Goal: Navigation & Orientation: Understand site structure

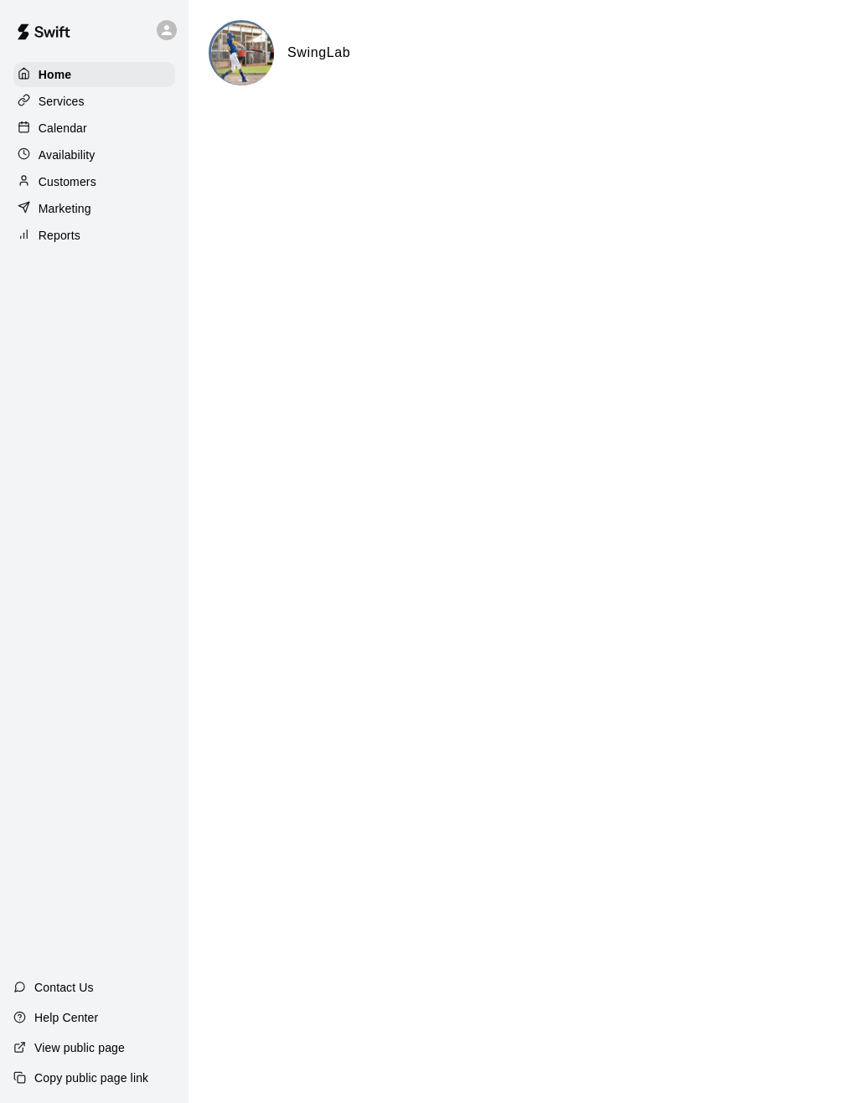
click at [81, 129] on p "Calendar" at bounding box center [63, 128] width 49 height 17
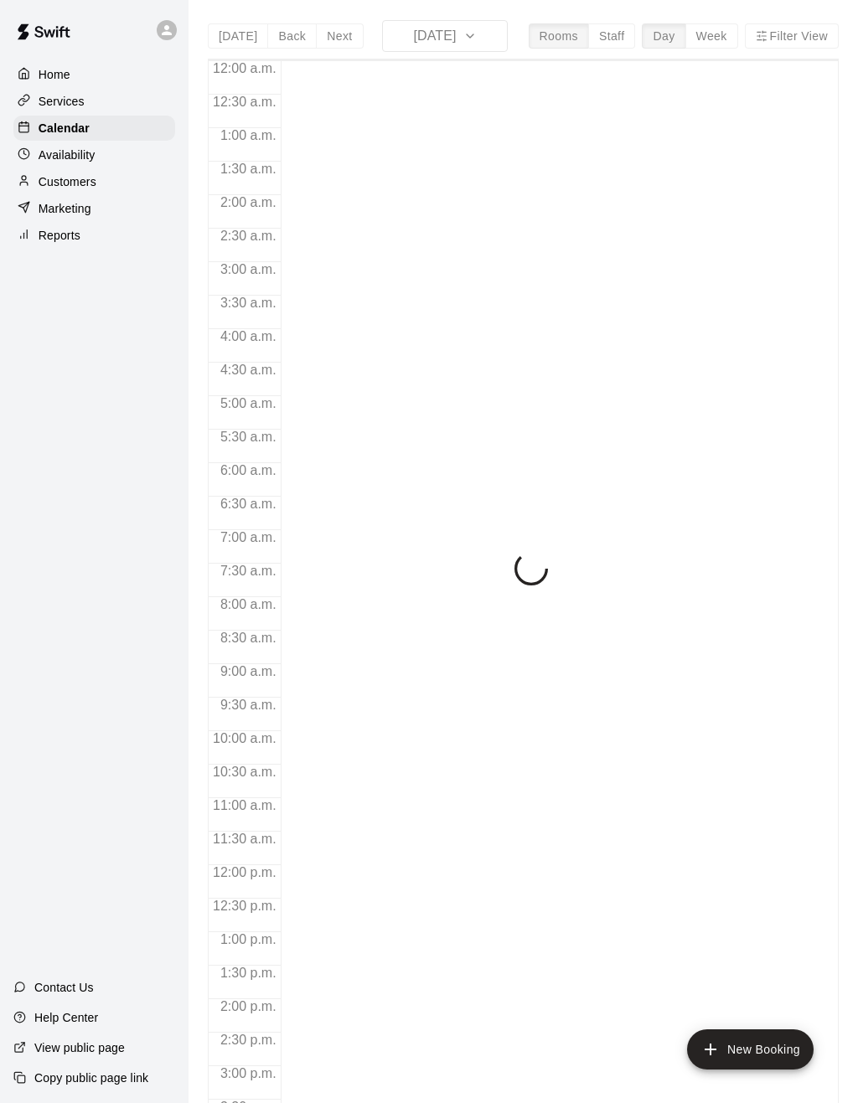
scroll to position [548, 0]
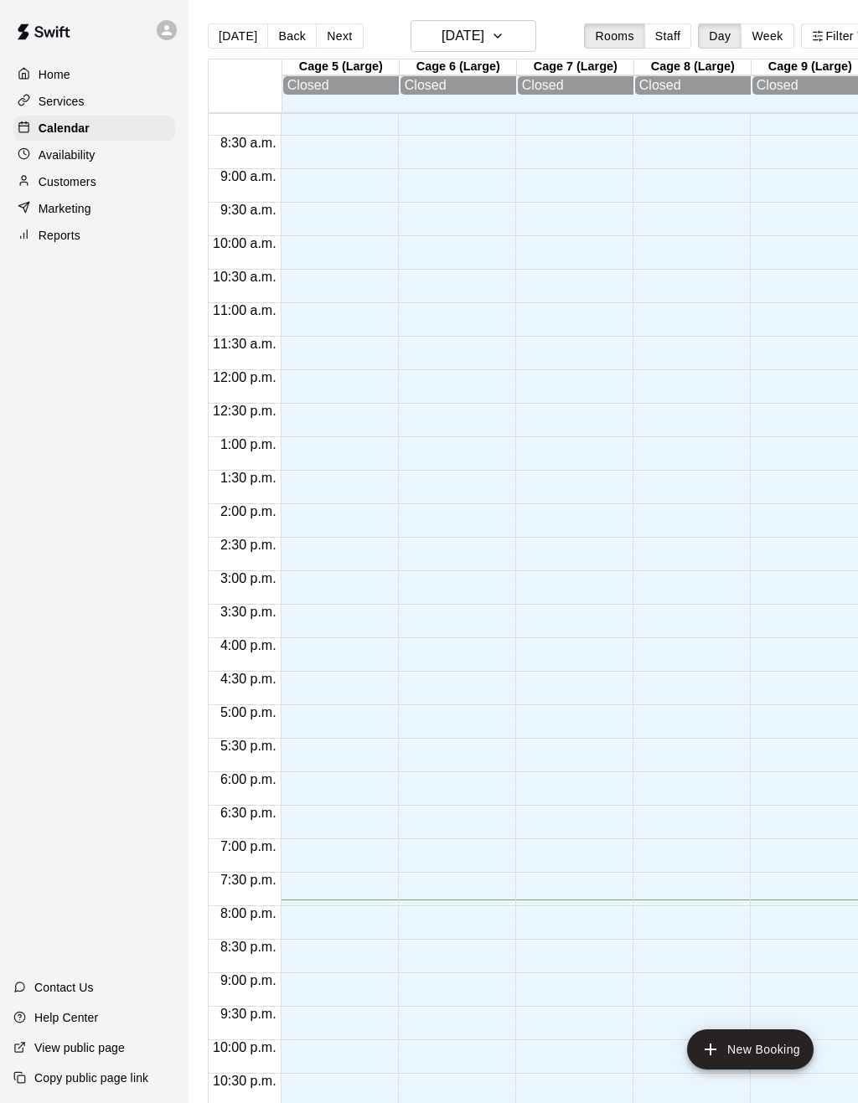
click at [777, 34] on button "Week" at bounding box center [767, 35] width 53 height 25
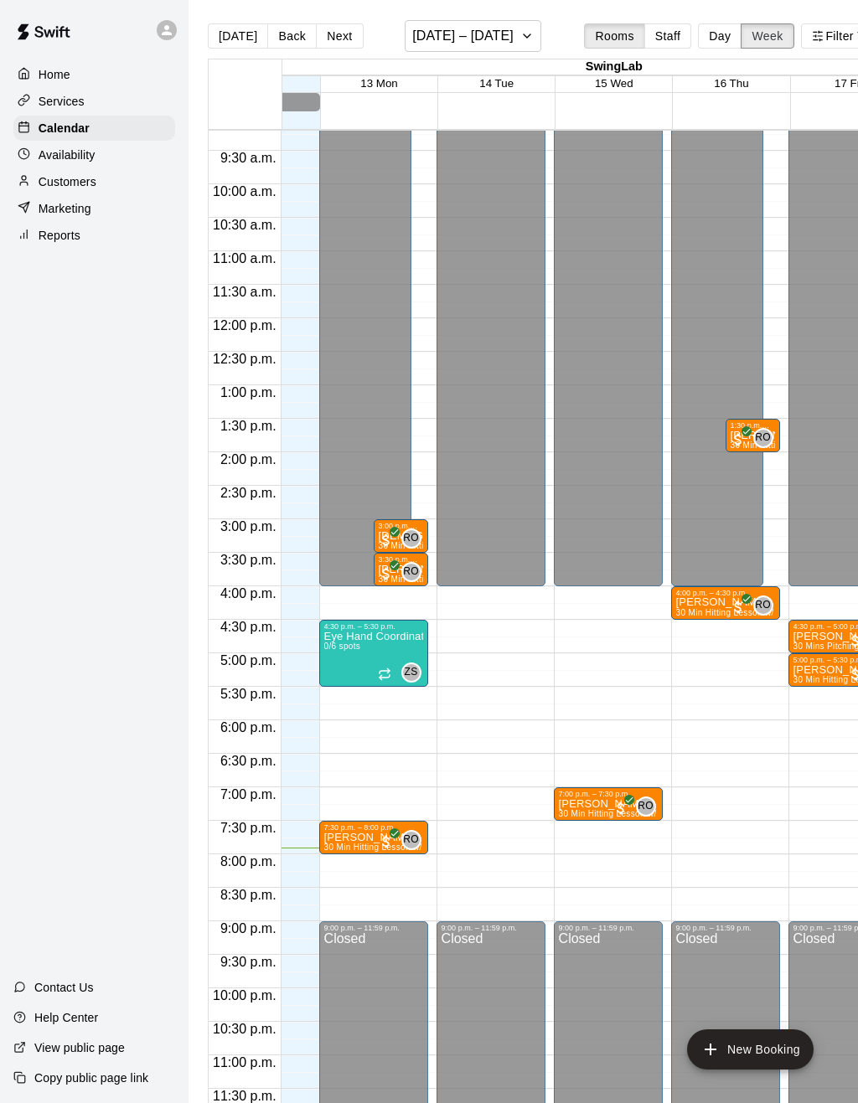
scroll to position [0, 0]
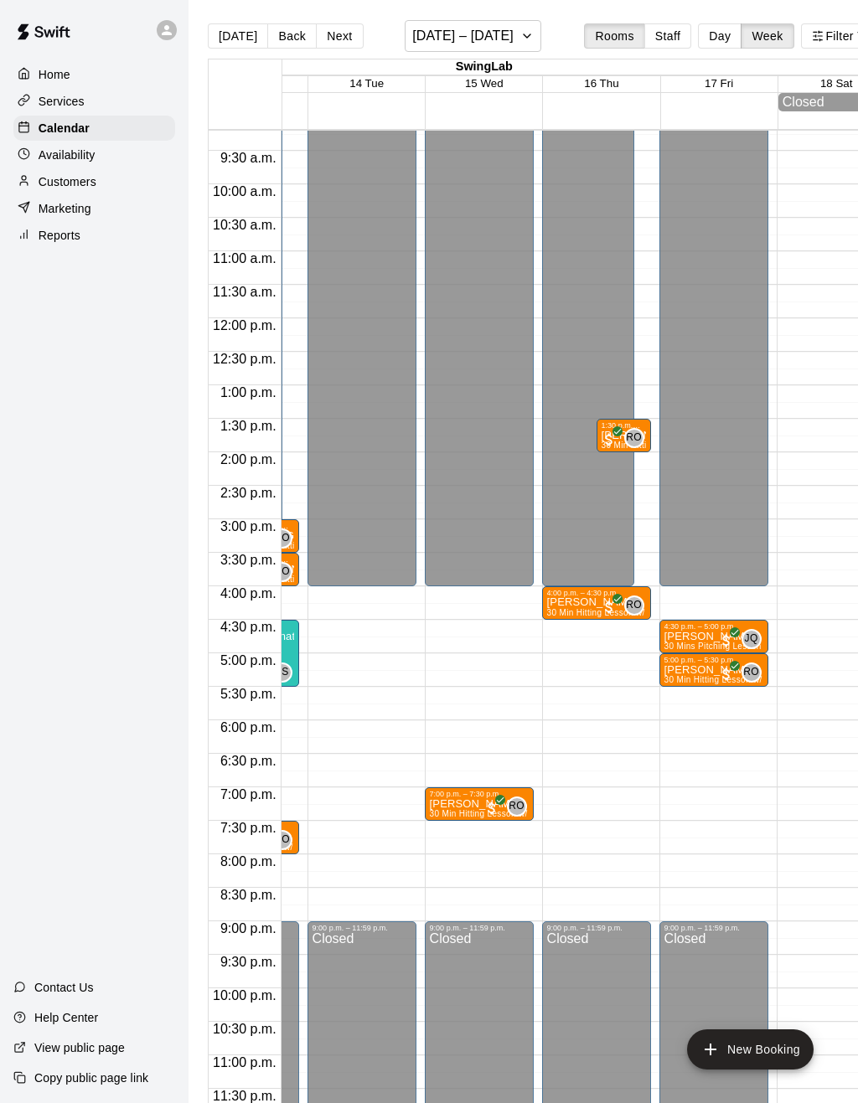
click at [79, 192] on div "Customers" at bounding box center [94, 181] width 162 height 25
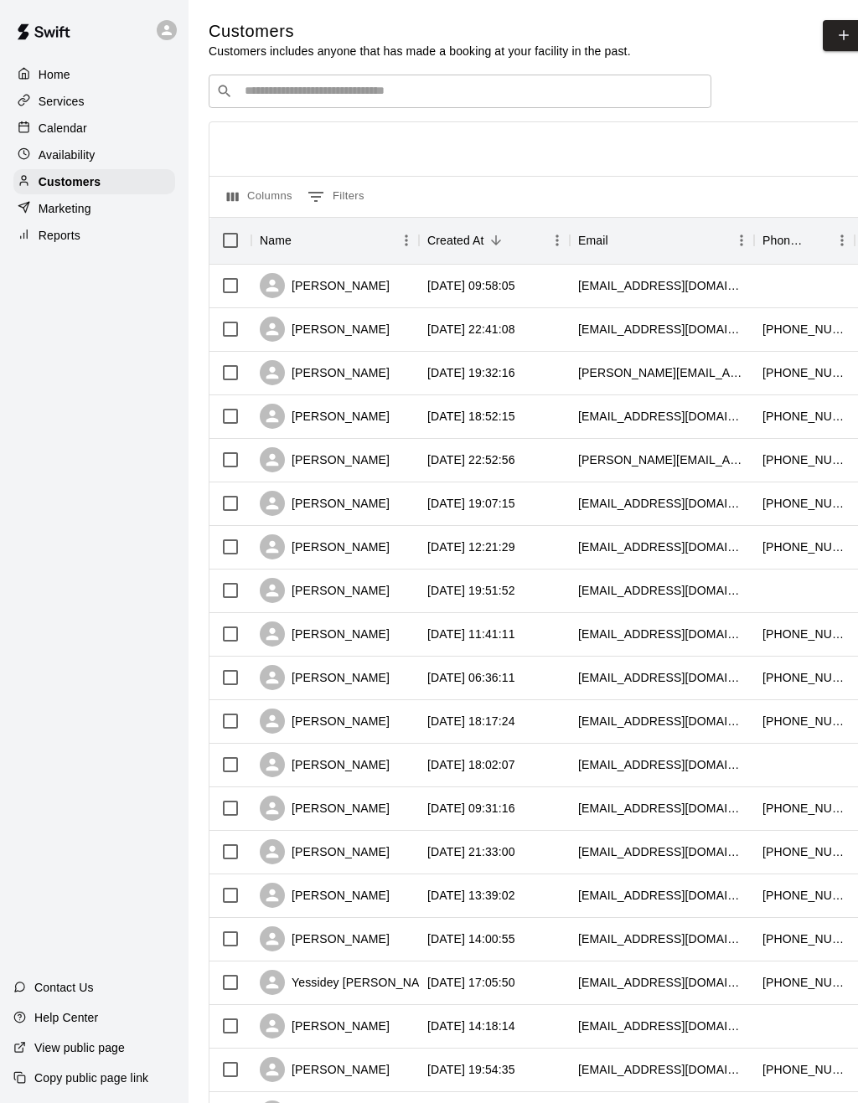
click at [56, 70] on p "Home" at bounding box center [55, 74] width 32 height 17
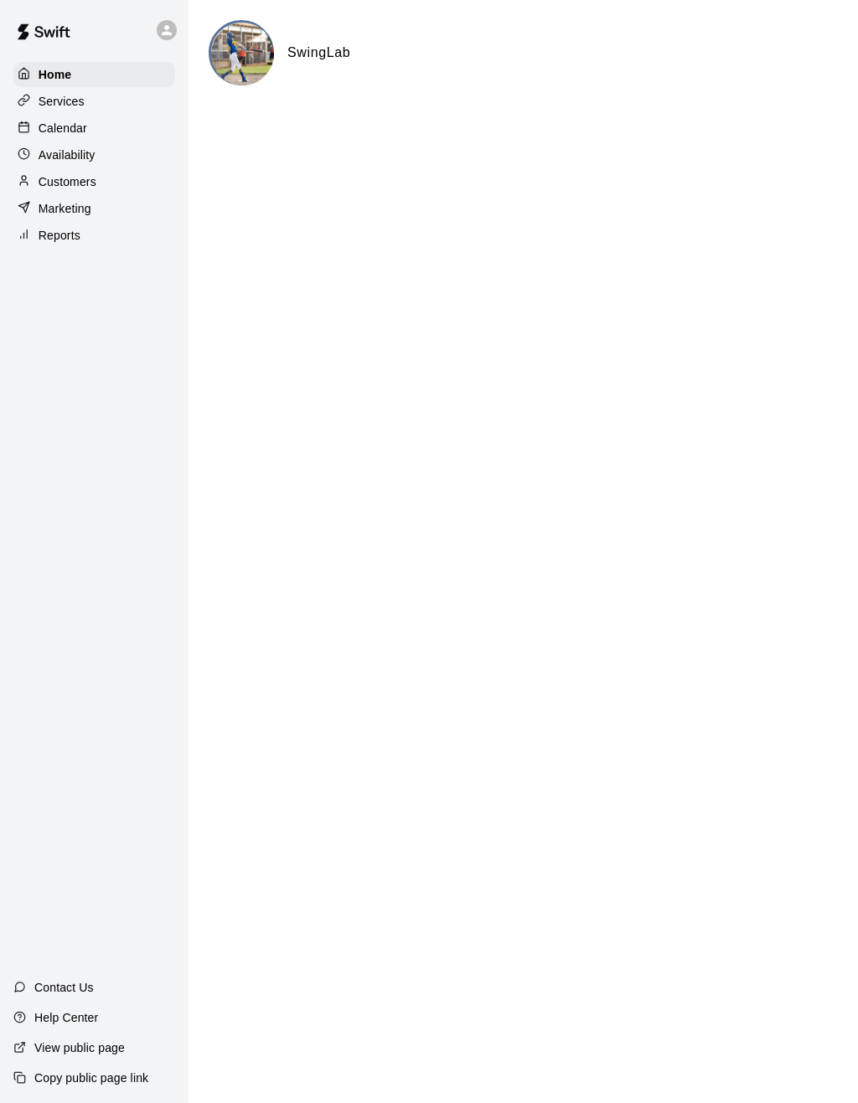
click at [68, 107] on p "Services" at bounding box center [62, 101] width 46 height 17
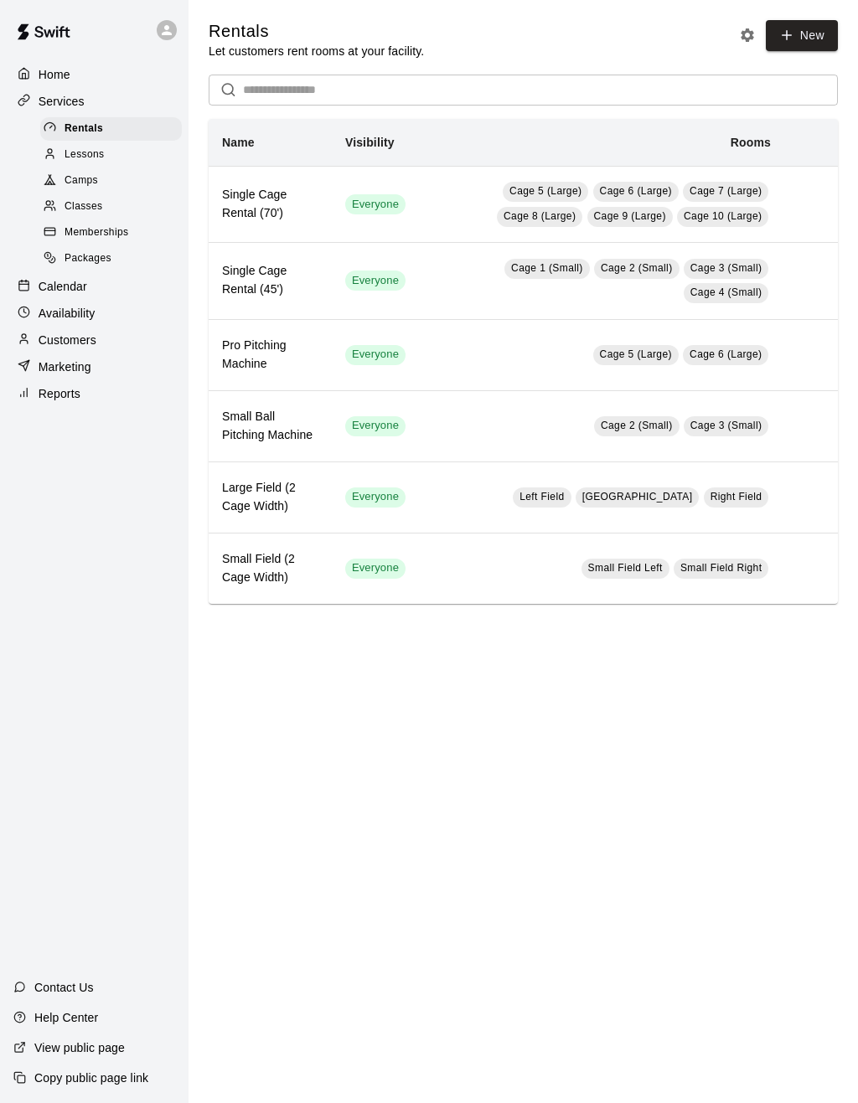
click at [109, 163] on div "Lessons" at bounding box center [111, 154] width 142 height 23
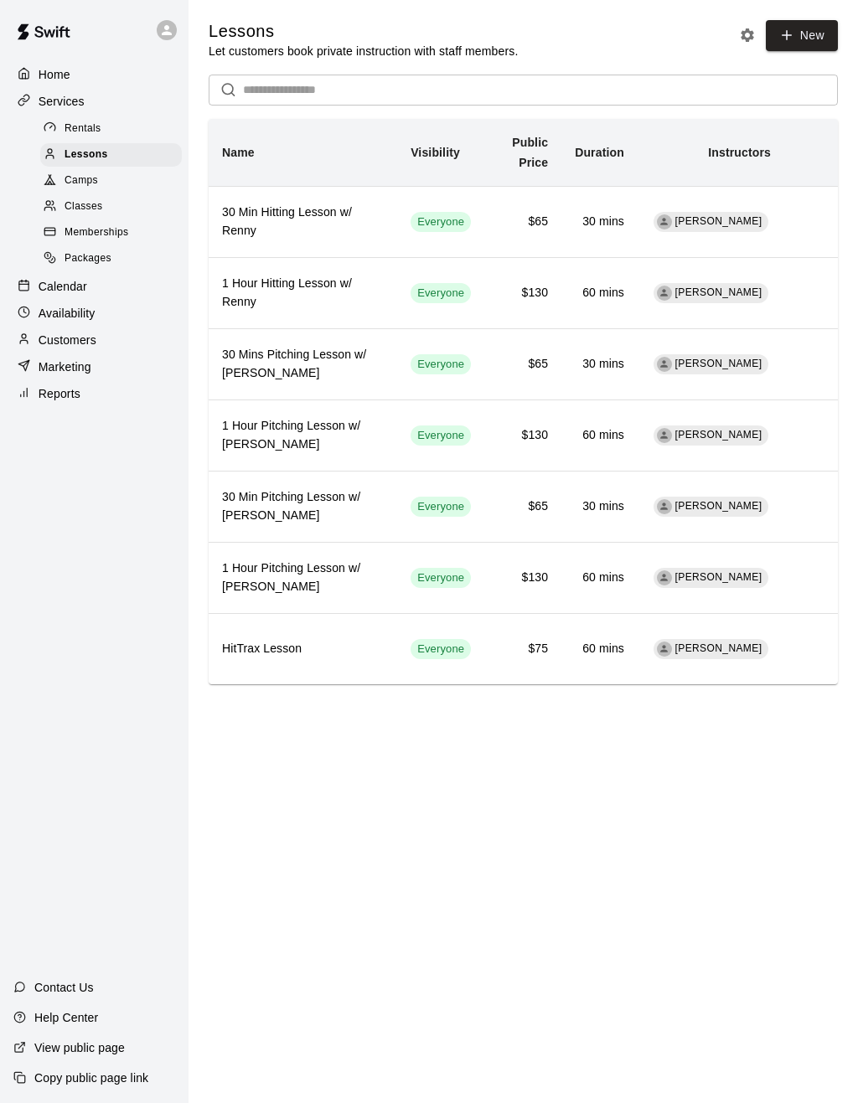
click at [111, 181] on div "Camps" at bounding box center [111, 180] width 142 height 23
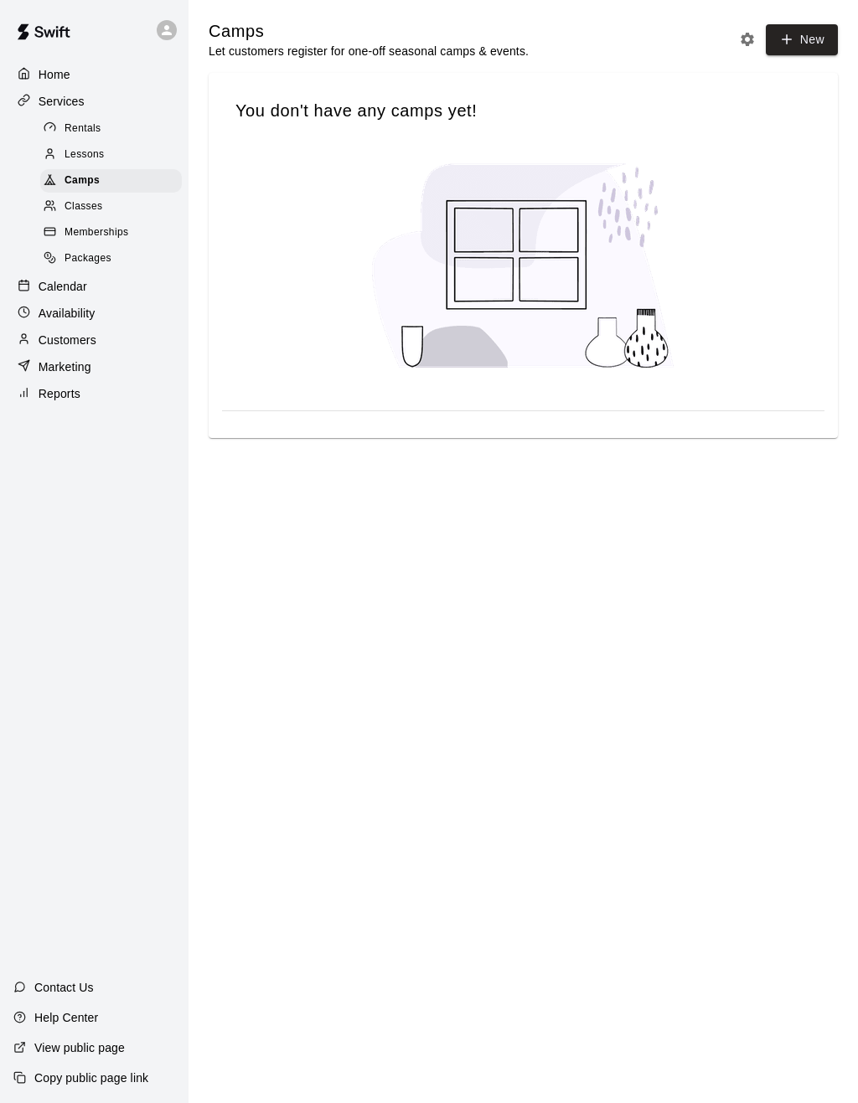
click at [111, 203] on div "Classes" at bounding box center [111, 206] width 142 height 23
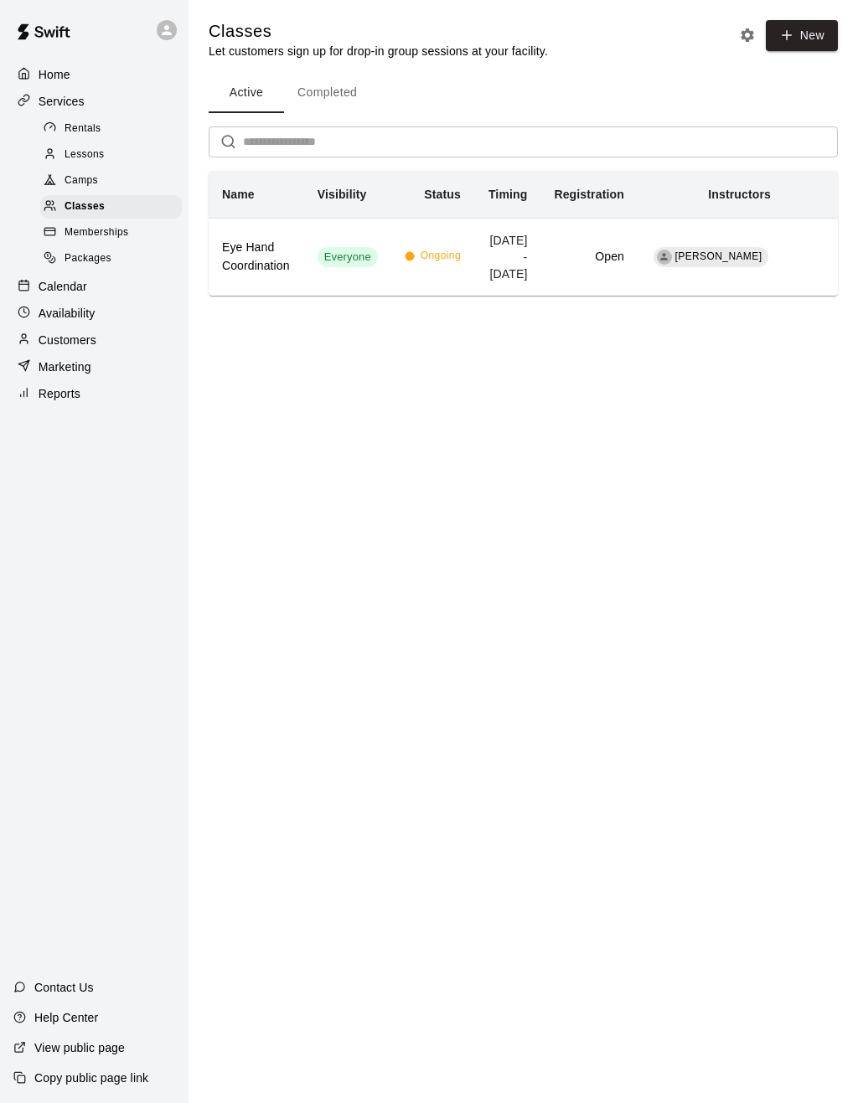
click at [130, 223] on div "Memberships" at bounding box center [111, 232] width 142 height 23
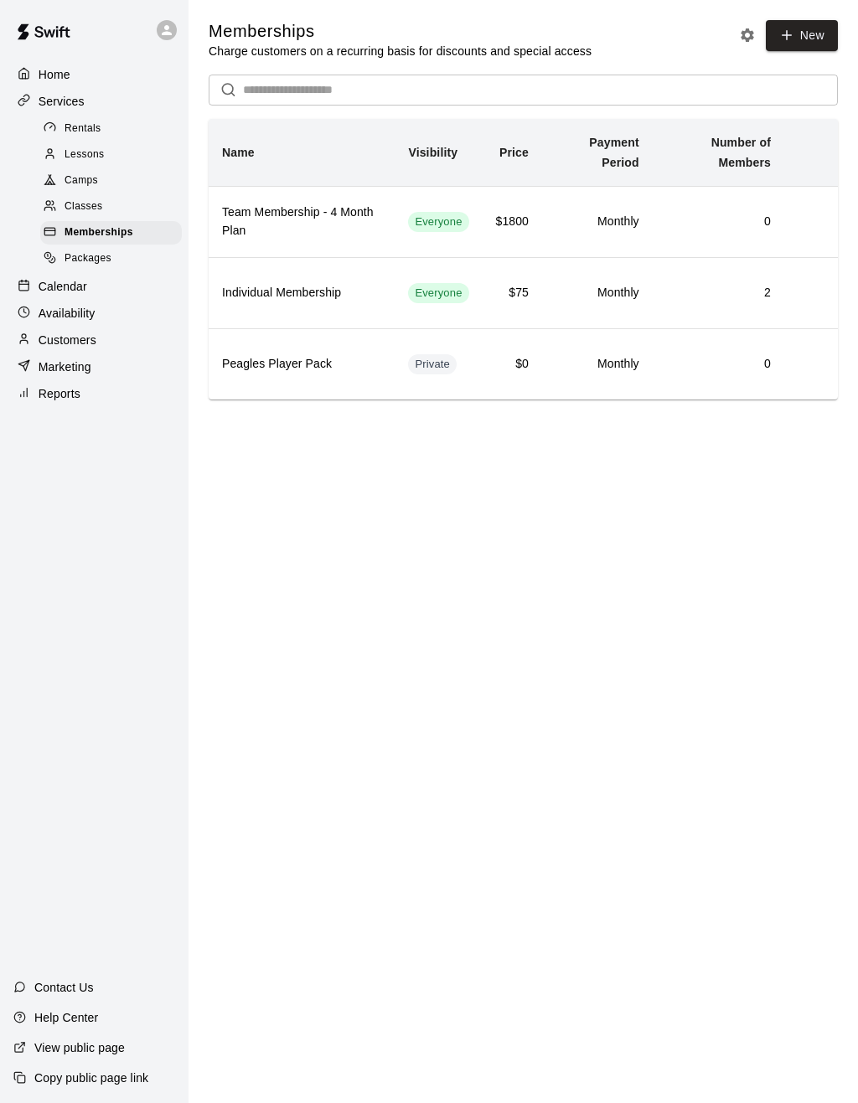
click at [119, 265] on div "Packages" at bounding box center [111, 258] width 142 height 23
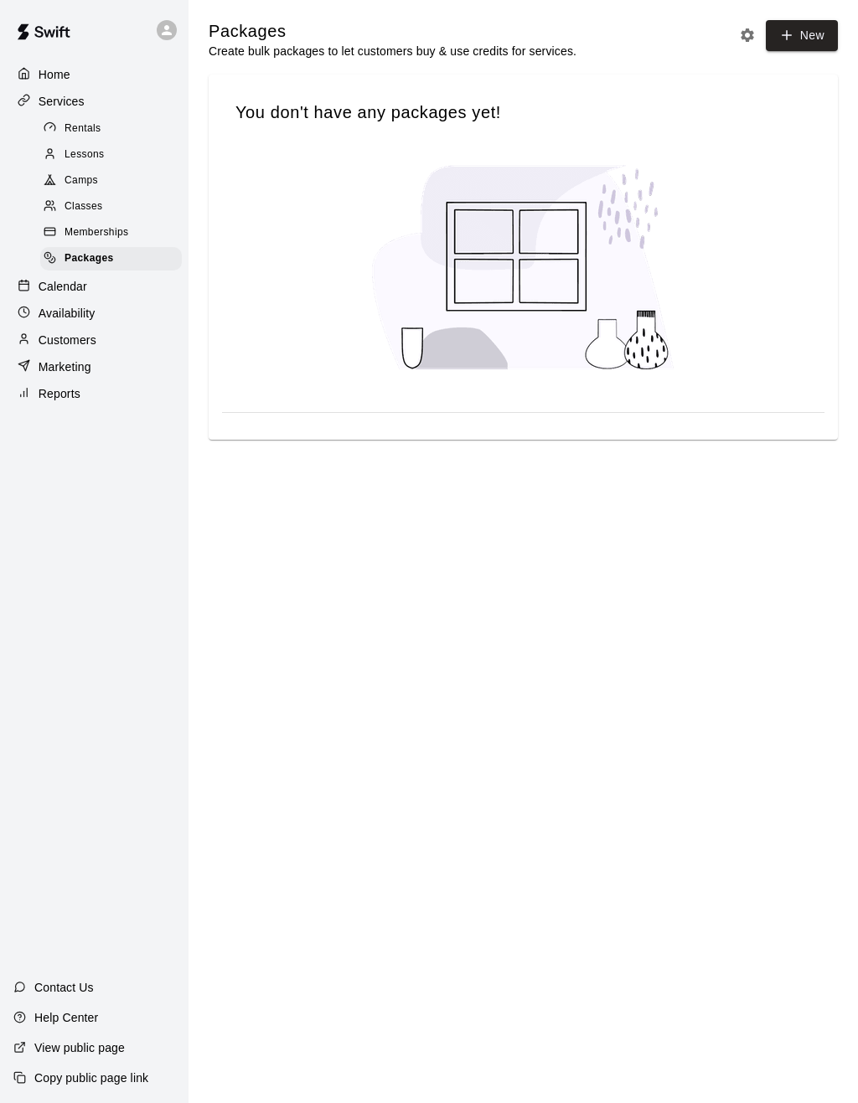
click at [76, 102] on p "Services" at bounding box center [62, 101] width 46 height 17
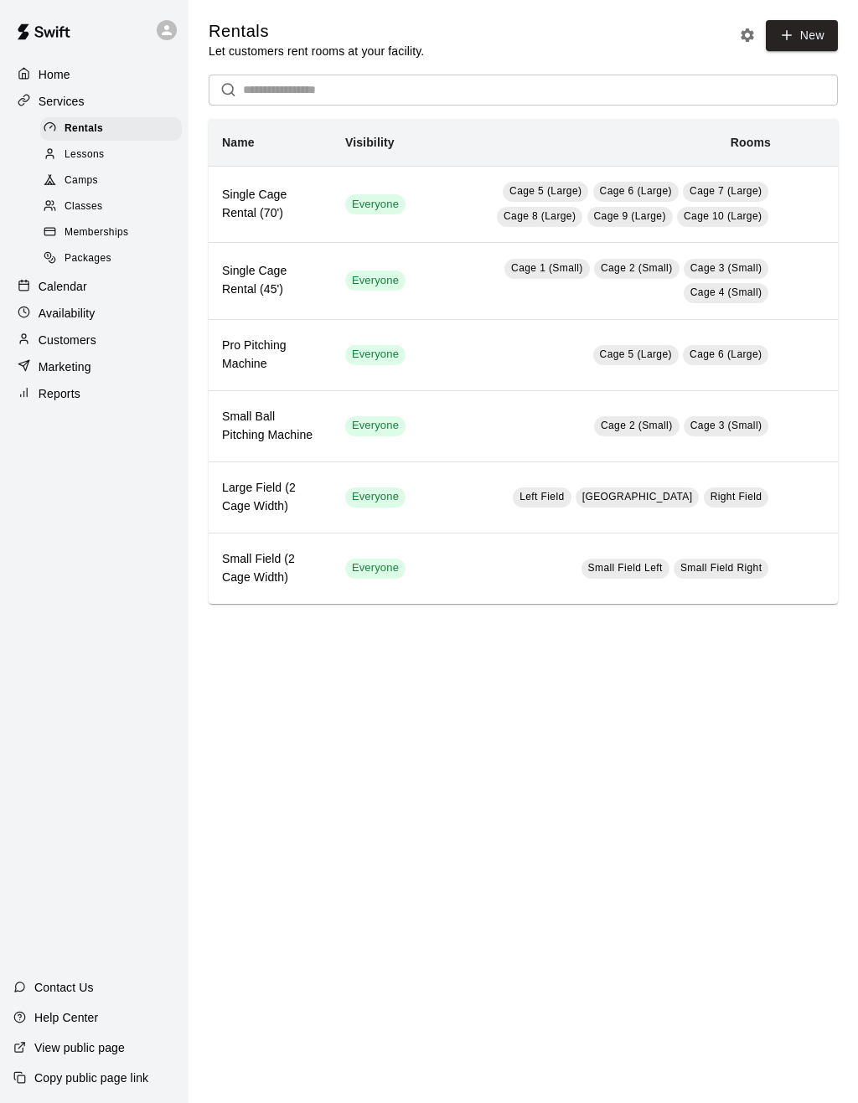
click at [83, 75] on div "Home" at bounding box center [94, 74] width 162 height 25
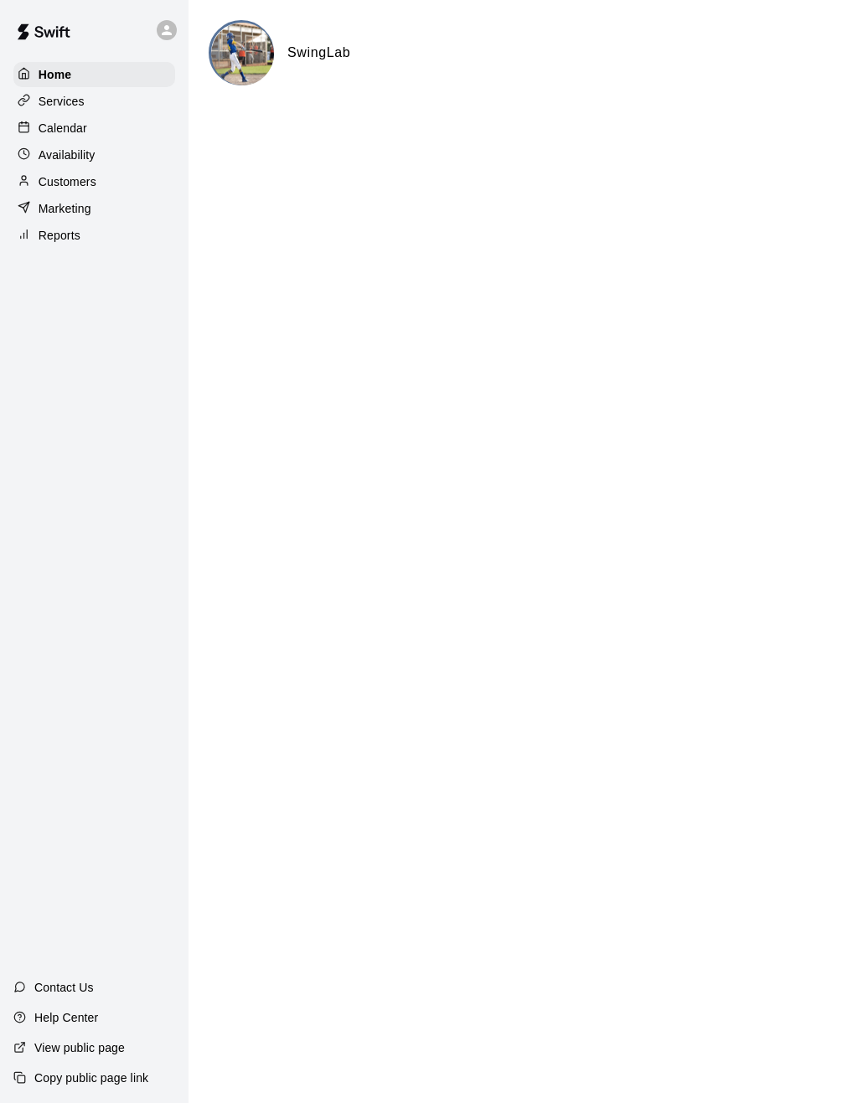
click at [87, 209] on p "Marketing" at bounding box center [65, 208] width 53 height 17
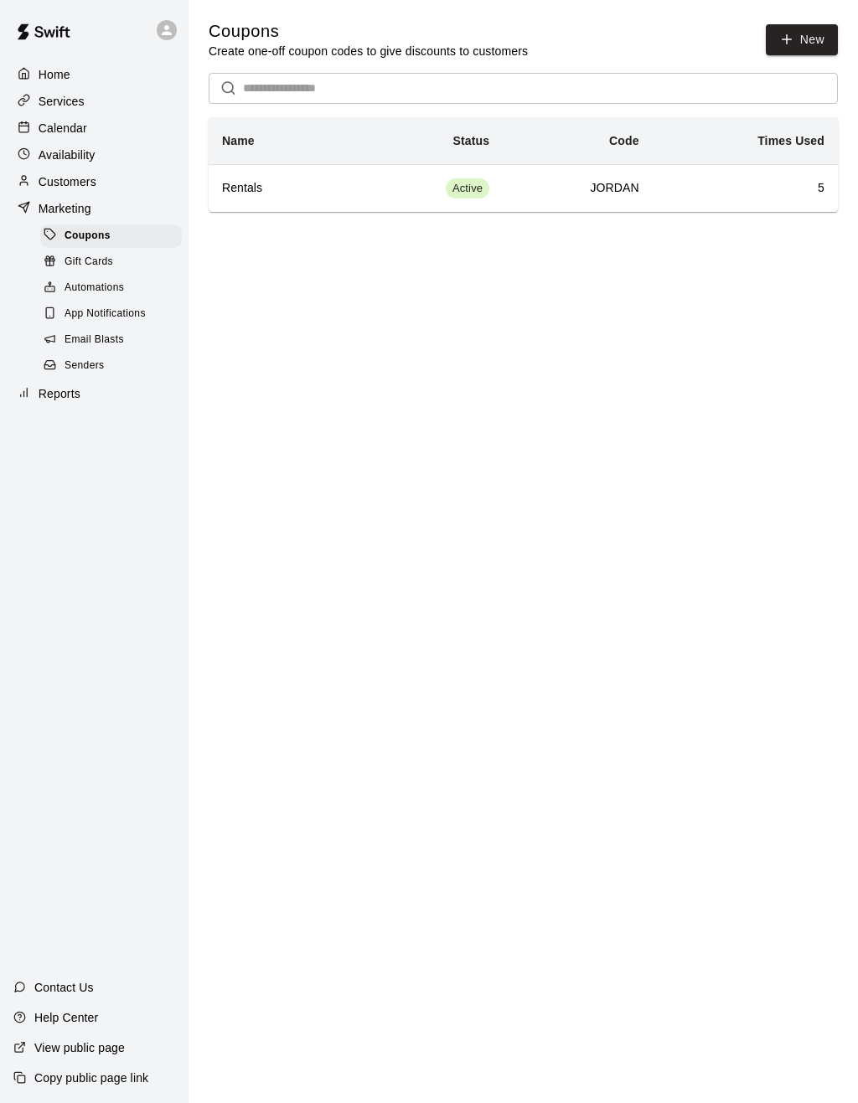
click at [91, 395] on div "Reports" at bounding box center [94, 393] width 162 height 25
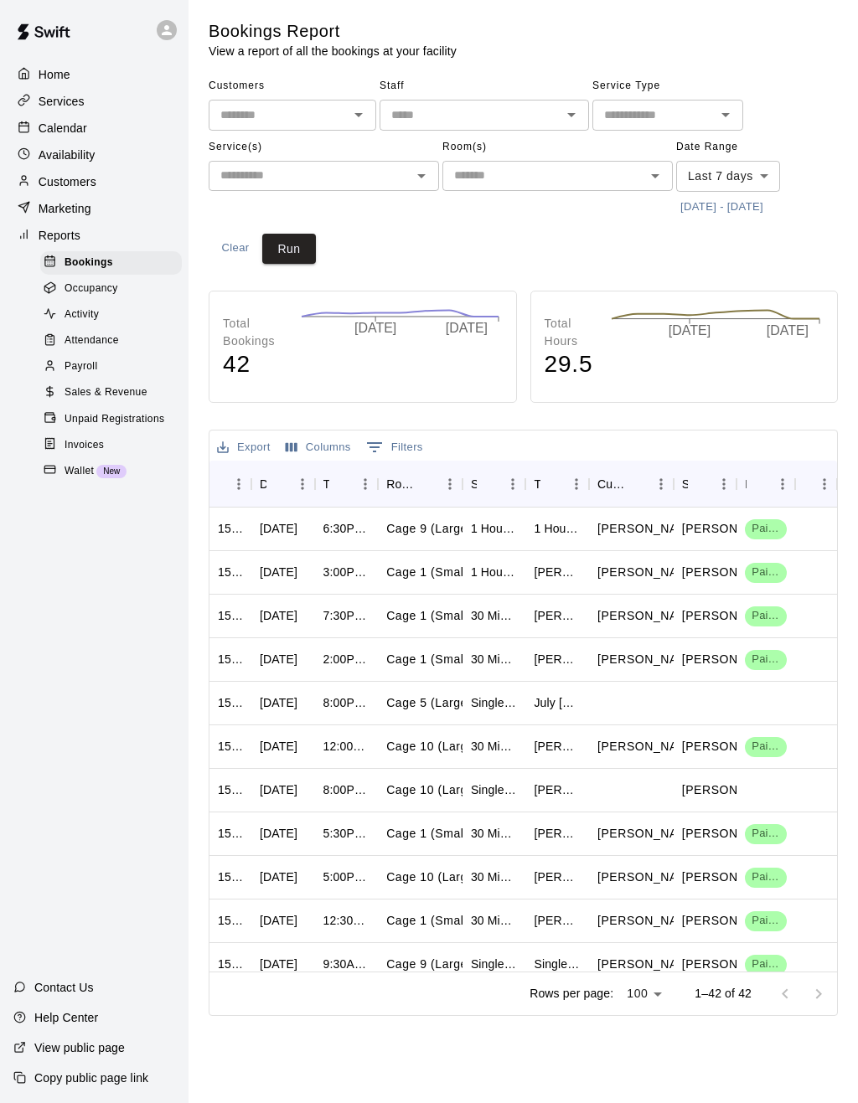
click at [575, 112] on icon "Open" at bounding box center [571, 115] width 20 height 20
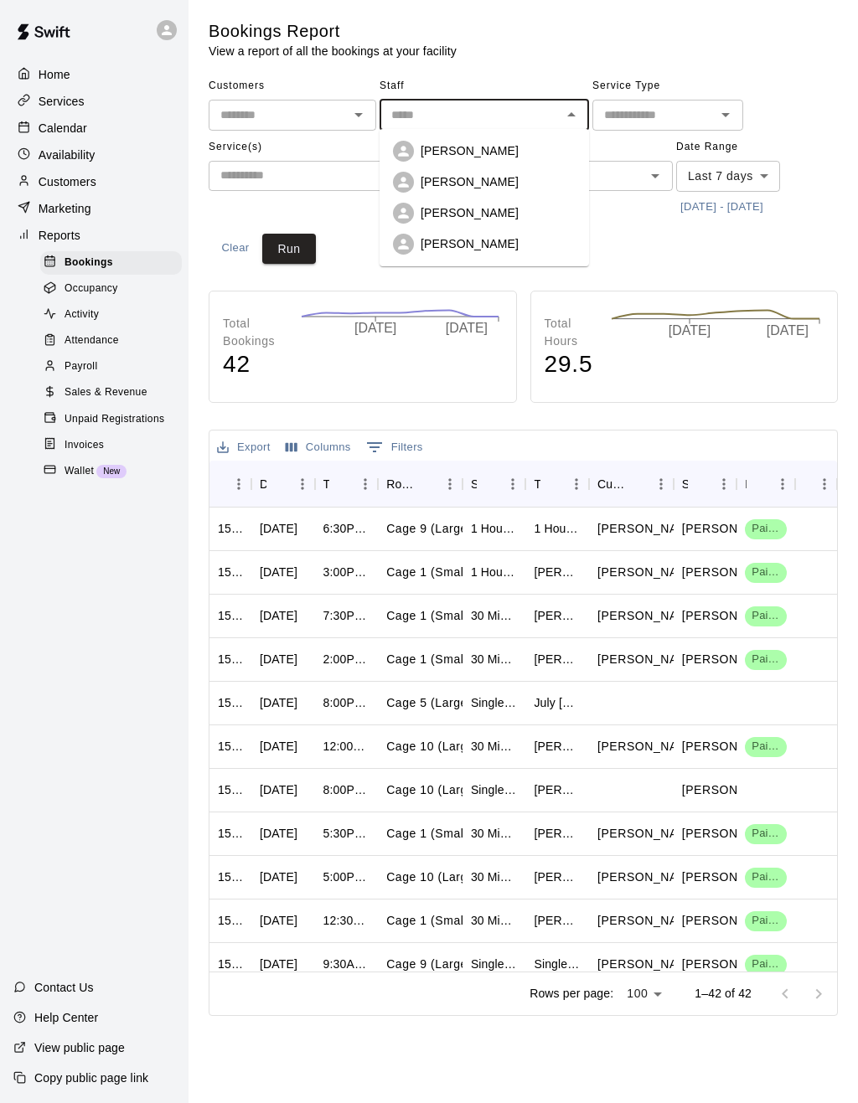
click at [514, 215] on div "[PERSON_NAME]" at bounding box center [498, 212] width 155 height 17
type input "**********"
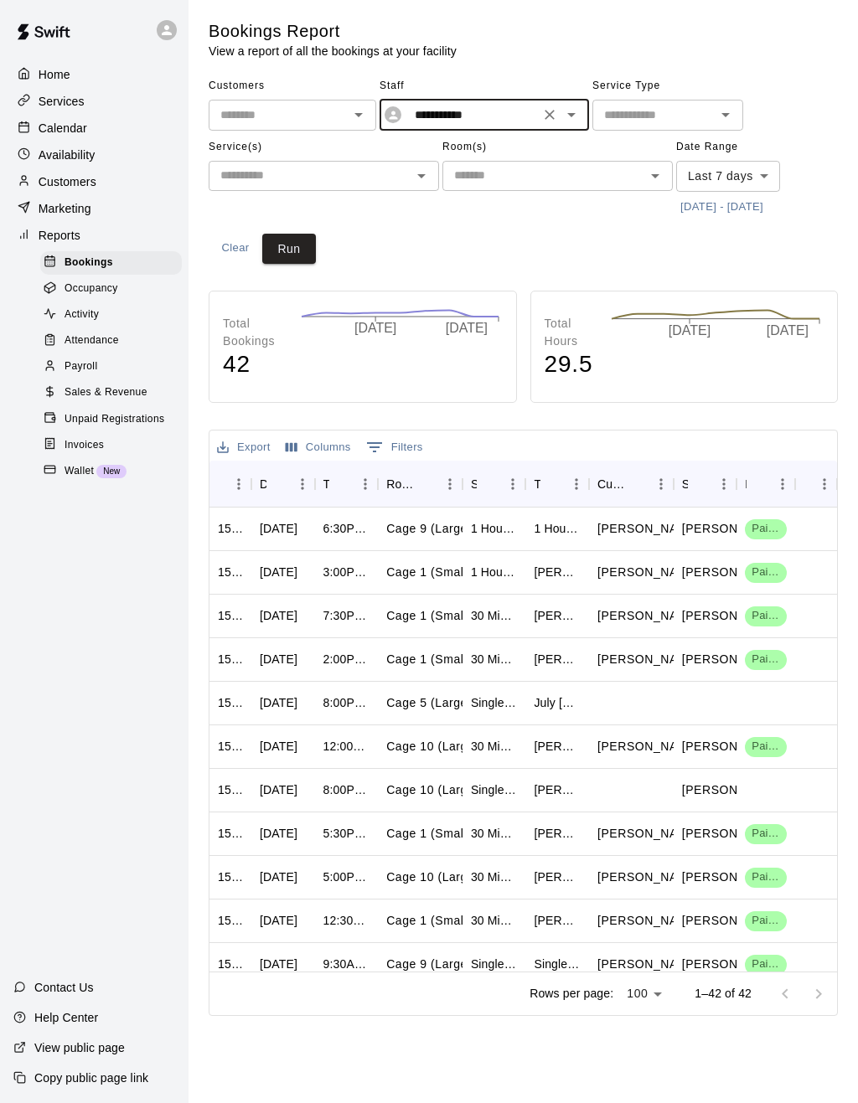
click at [715, 115] on button "Open" at bounding box center [725, 114] width 23 height 23
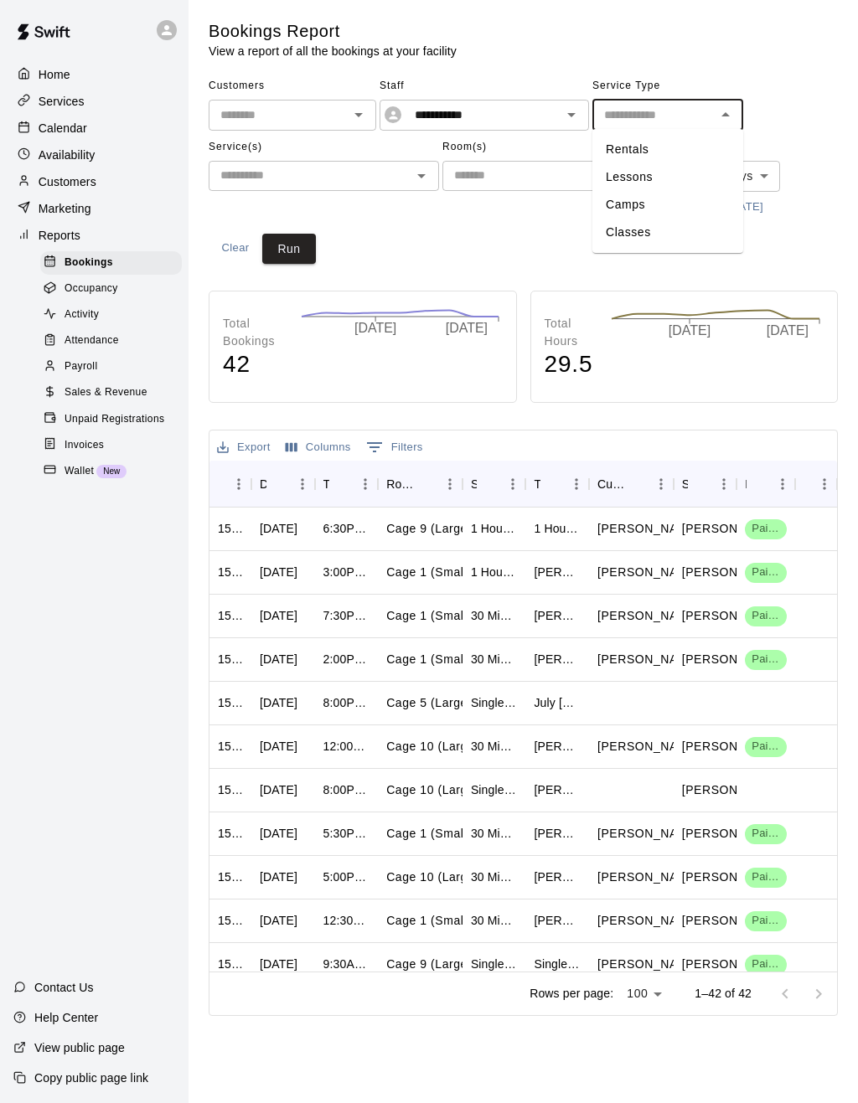
click at [679, 178] on li "Lessons" at bounding box center [667, 177] width 151 height 28
type input "*******"
click at [757, 178] on body "**********" at bounding box center [429, 511] width 858 height 1023
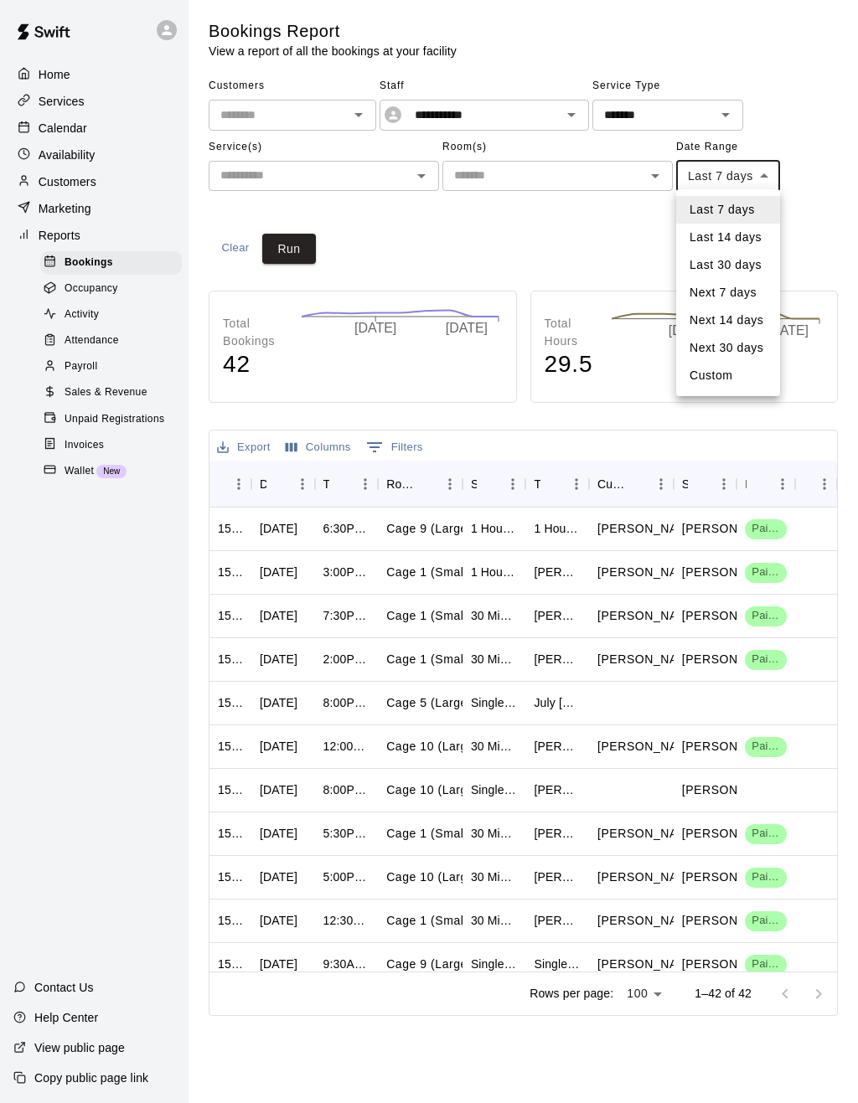
click at [733, 241] on li "Last 14 days" at bounding box center [728, 238] width 104 height 28
type input "******"
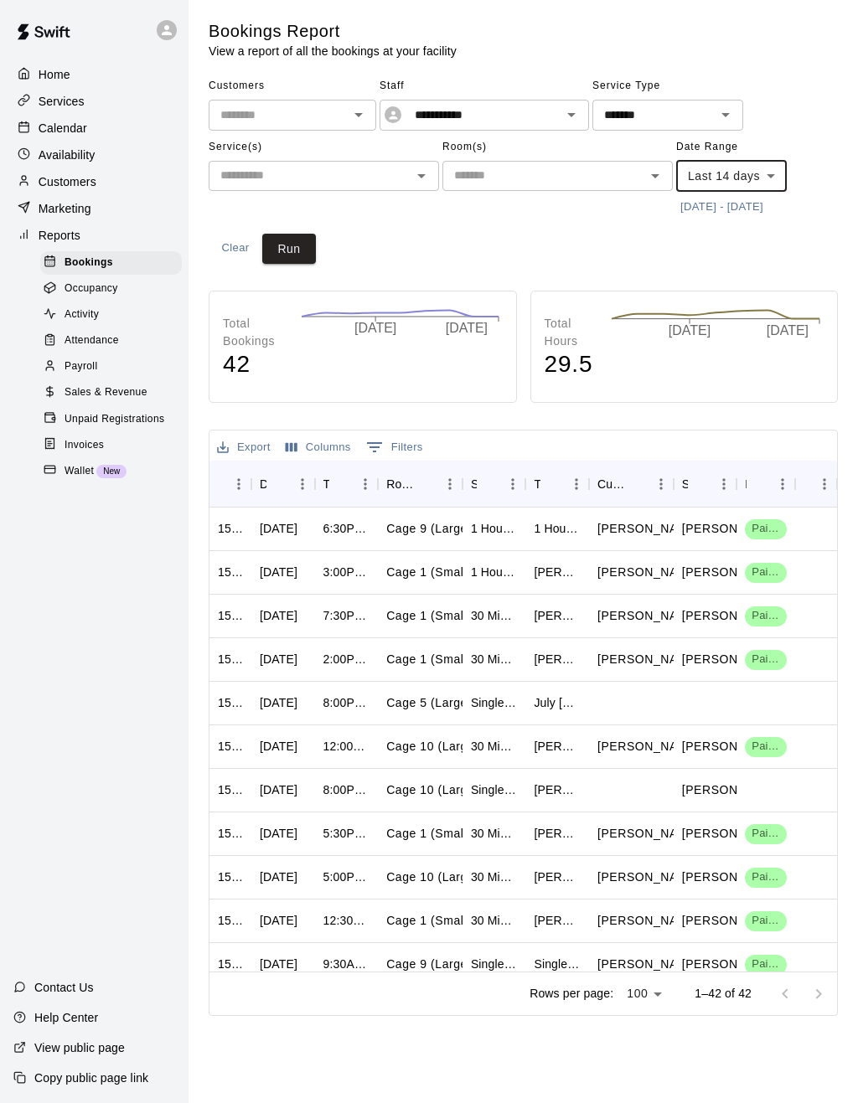
click at [314, 247] on button "Run" at bounding box center [289, 249] width 54 height 31
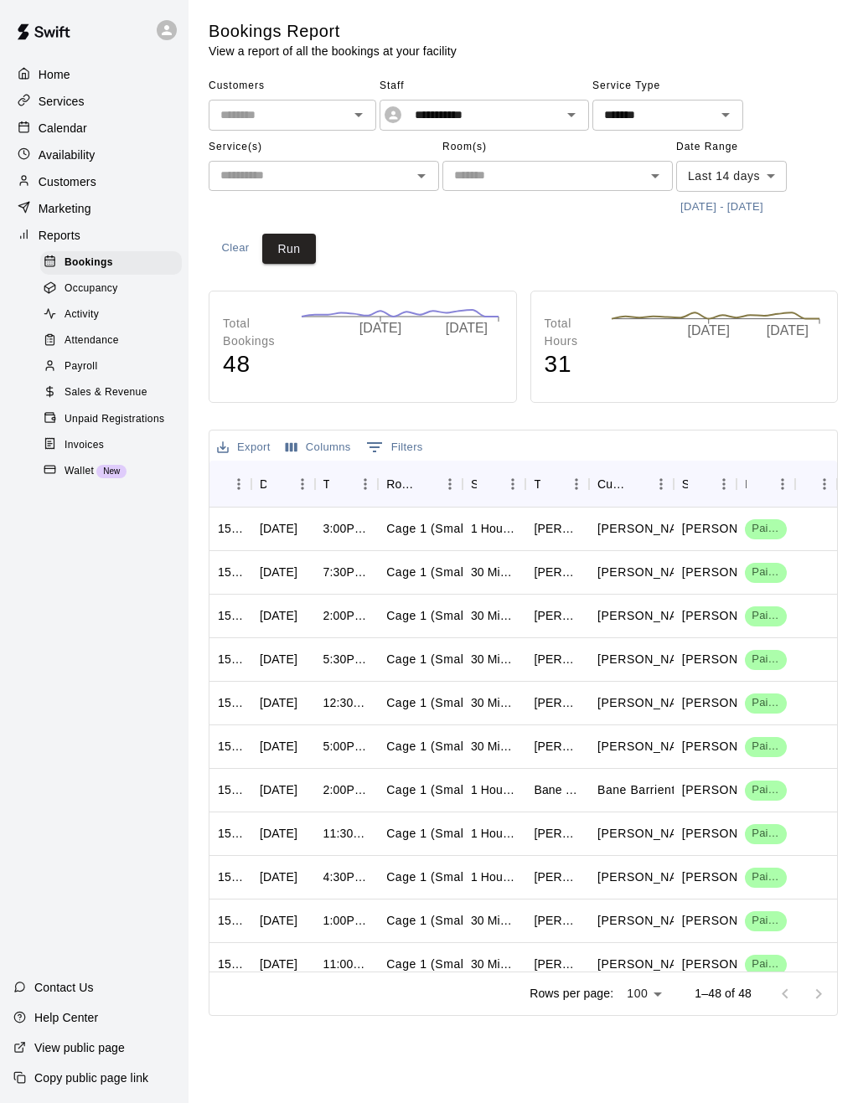
click at [105, 372] on div "Payroll" at bounding box center [111, 366] width 142 height 23
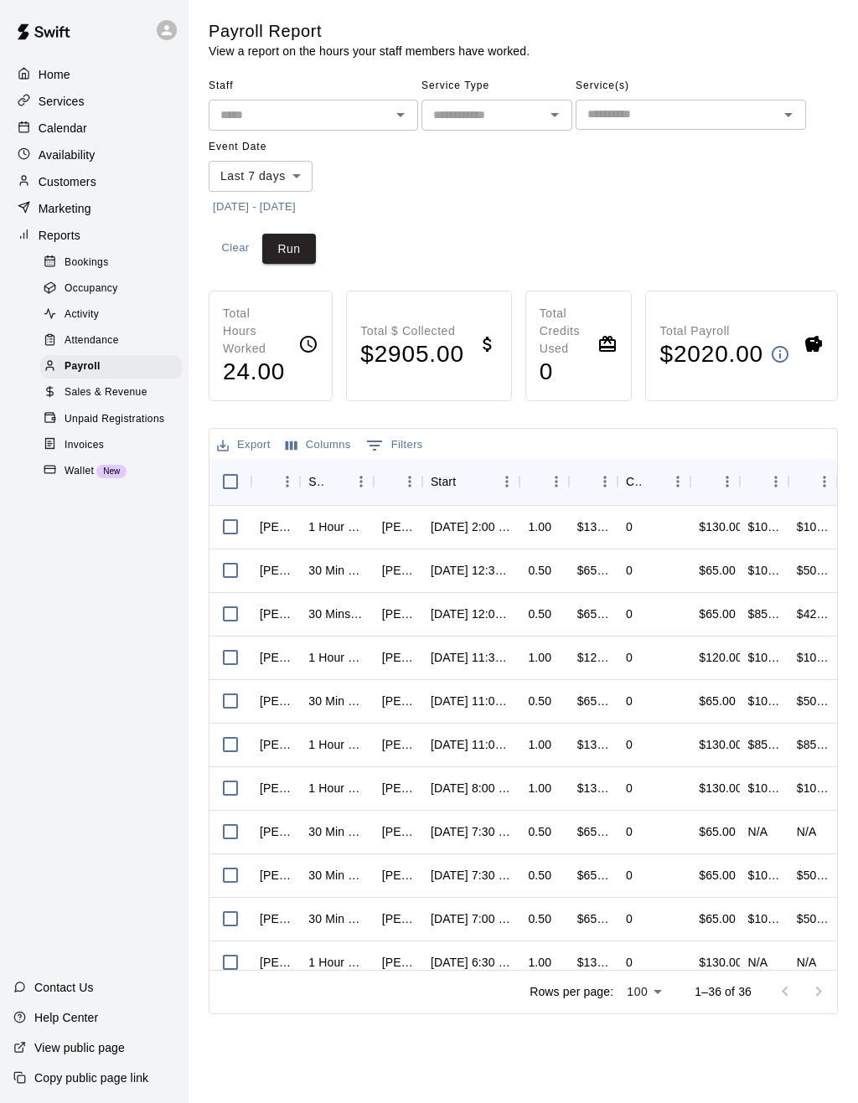
click at [524, 123] on input "text" at bounding box center [482, 115] width 113 height 21
click at [502, 154] on li "Lessons" at bounding box center [496, 150] width 151 height 28
type input "*******"
click at [766, 118] on input "text" at bounding box center [677, 114] width 193 height 21
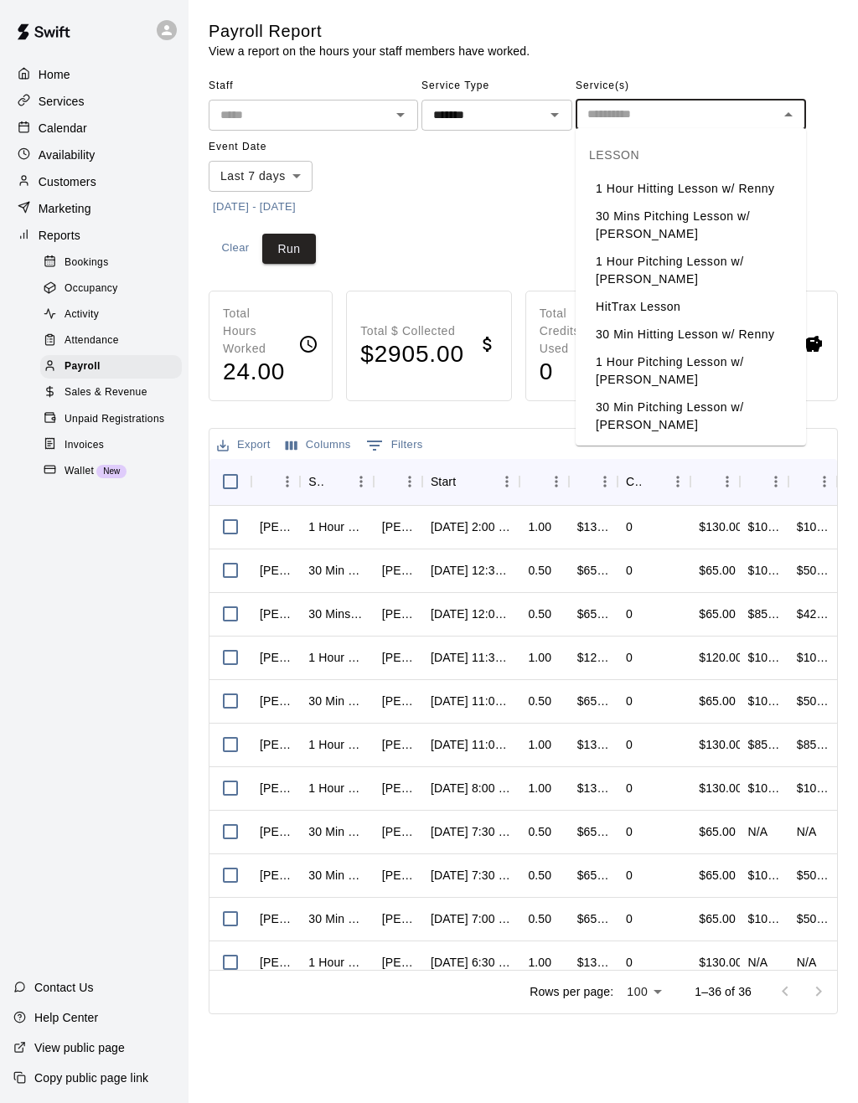
click at [510, 213] on div "Staff ​ Service Type ******* ​ Service(s) ​ Event Date Last 7 days **** ​ [DATE…" at bounding box center [523, 146] width 629 height 147
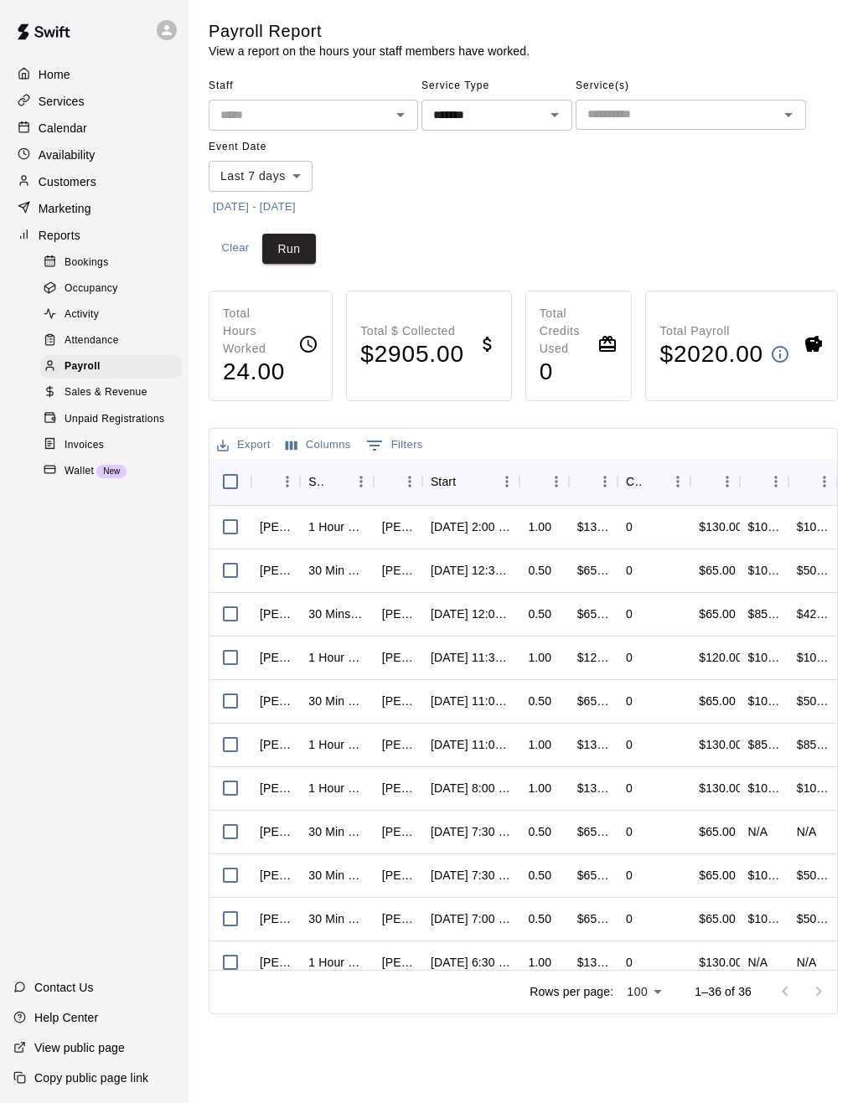
click at [400, 125] on button "Open" at bounding box center [400, 114] width 23 height 23
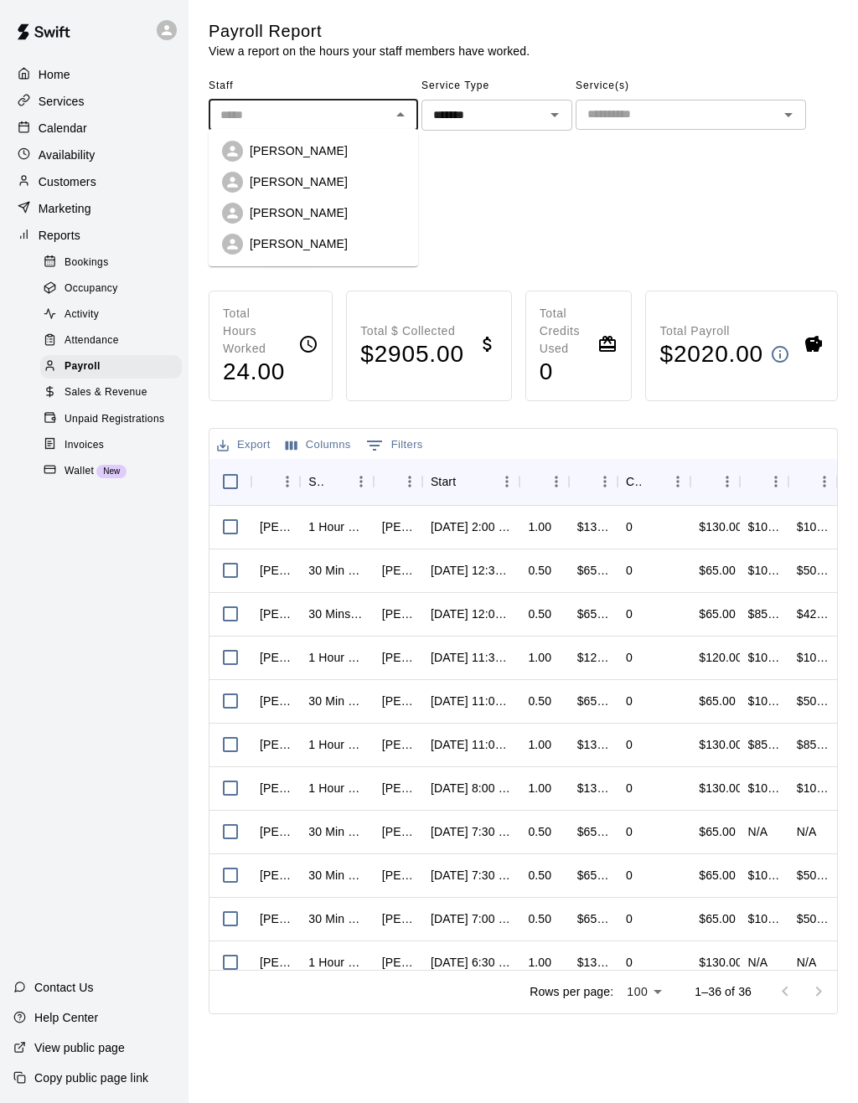
click at [343, 210] on div "[PERSON_NAME]" at bounding box center [327, 212] width 155 height 17
type input "**********"
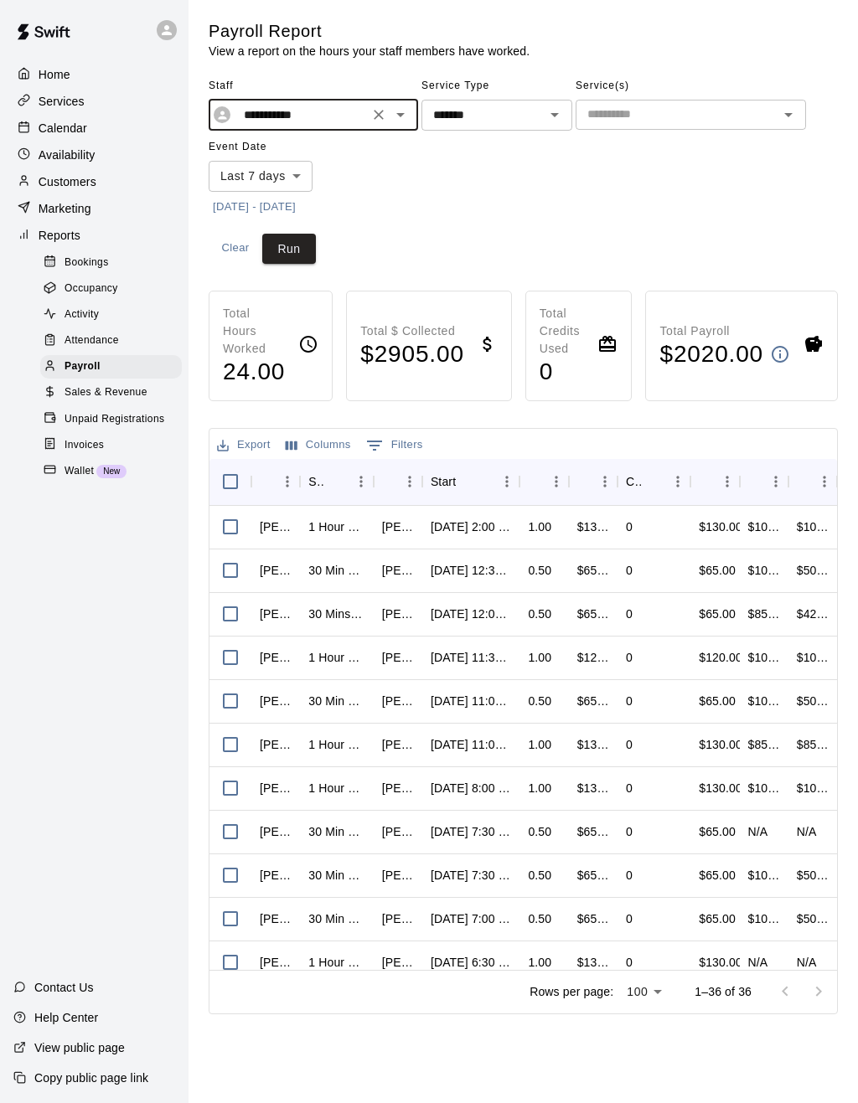
click at [293, 261] on button "Run" at bounding box center [289, 249] width 54 height 31
click at [99, 446] on span "Invoices" at bounding box center [84, 445] width 39 height 17
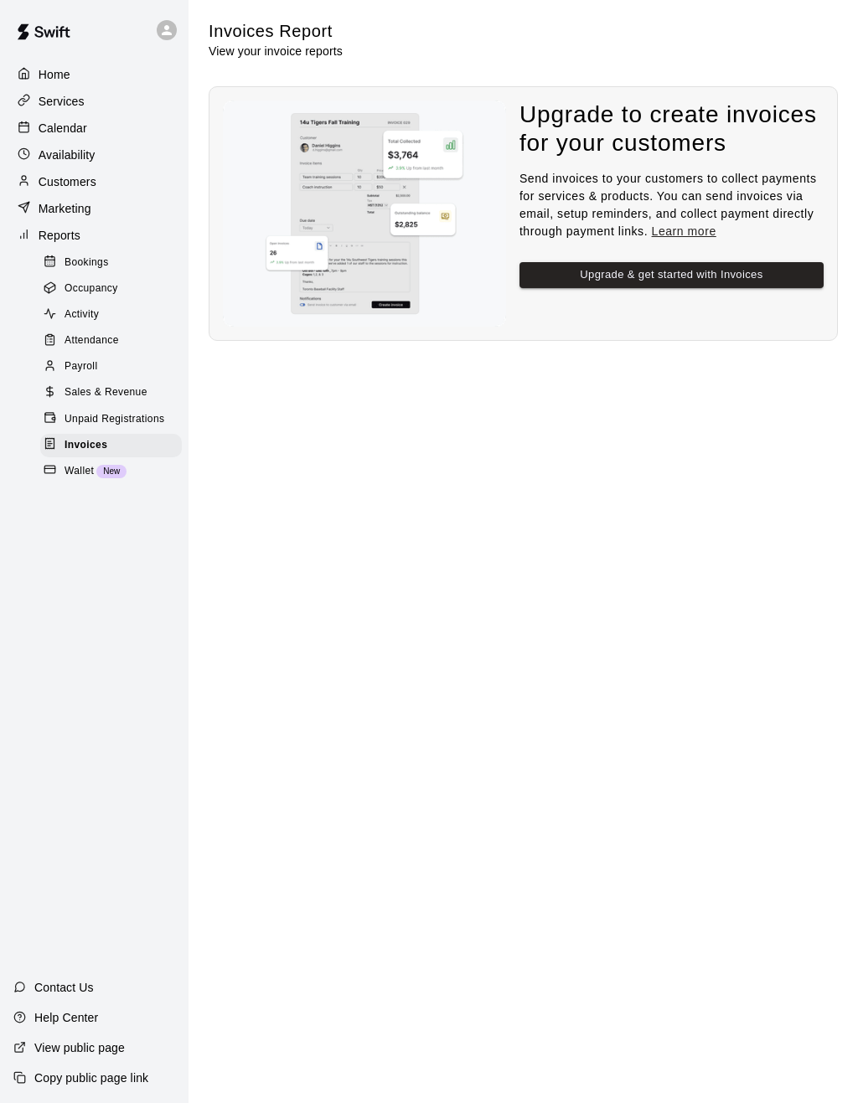
click at [114, 274] on div "Bookings" at bounding box center [111, 262] width 142 height 23
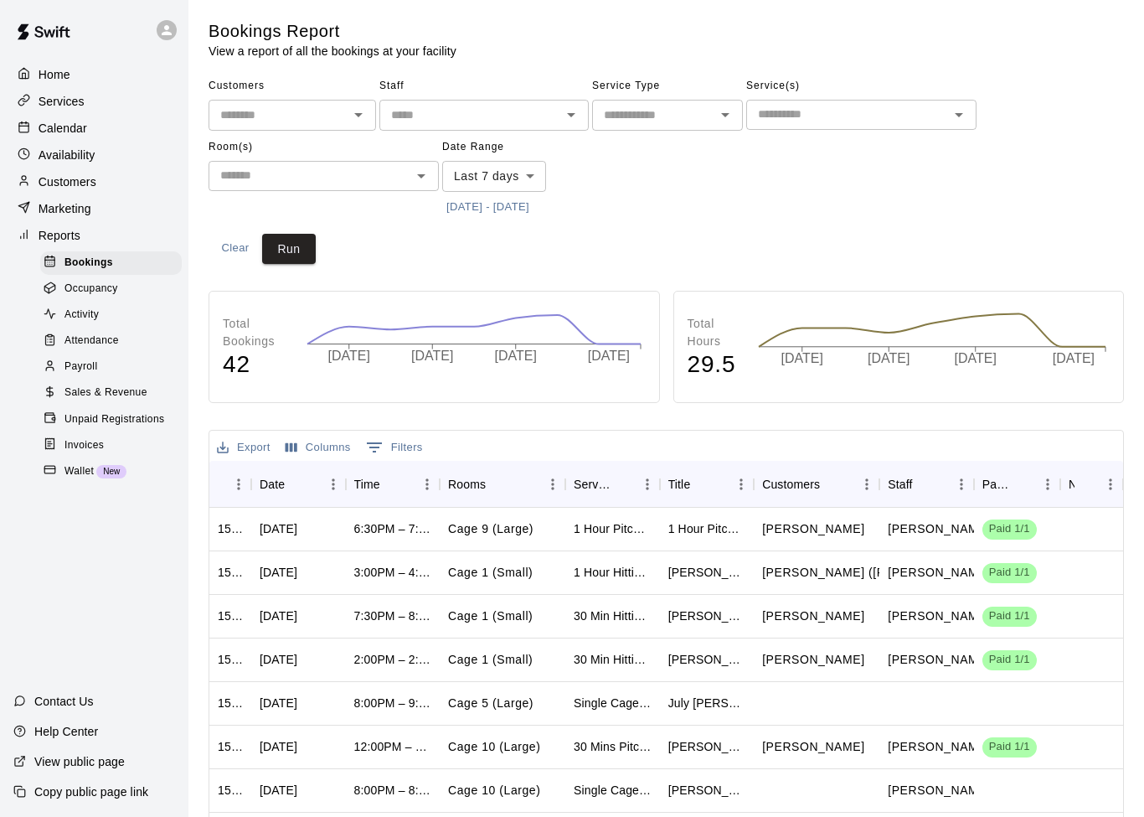
click at [57, 183] on p "Customers" at bounding box center [68, 181] width 58 height 17
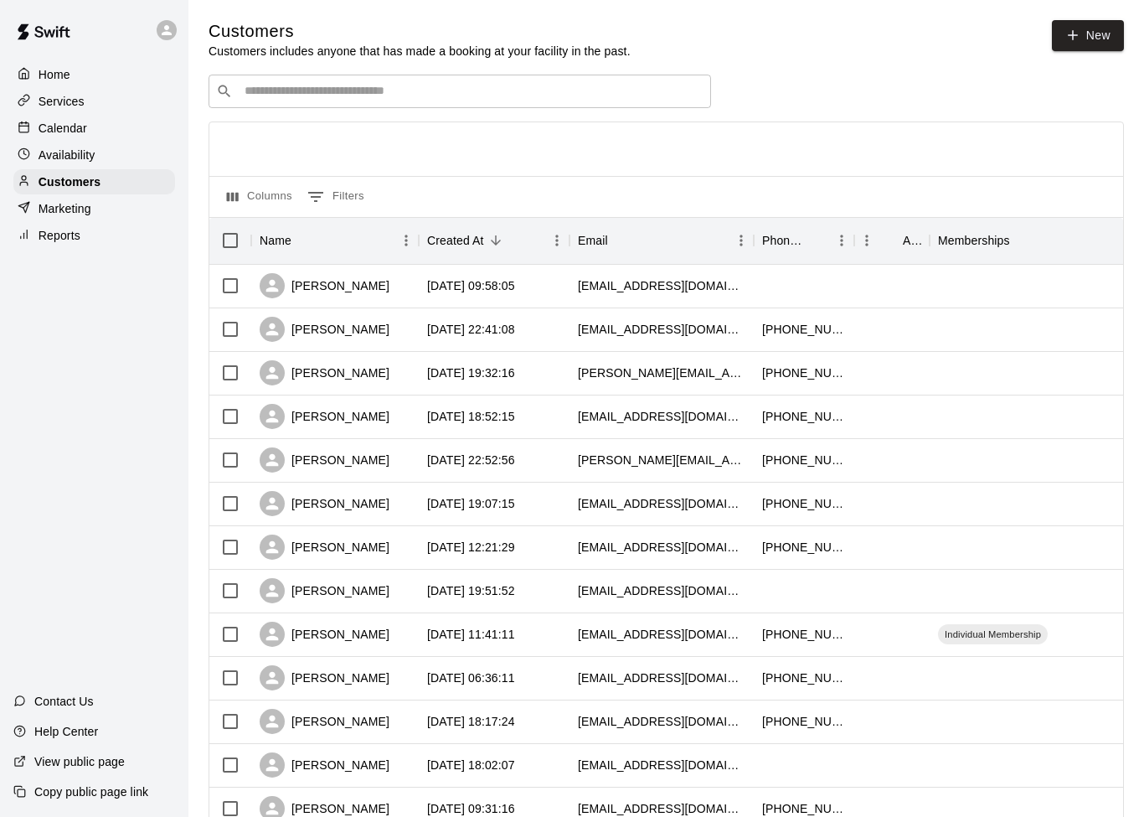
click at [39, 130] on p "Calendar" at bounding box center [63, 128] width 49 height 17
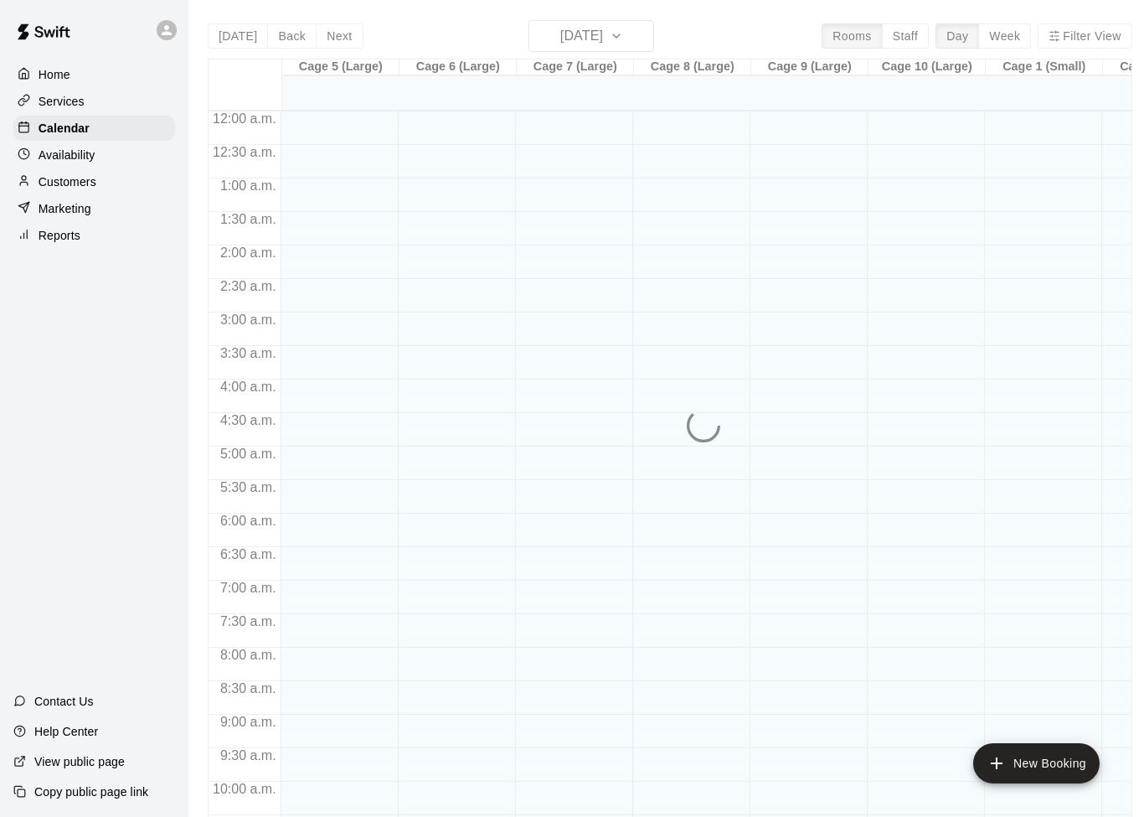
scroll to position [834, 0]
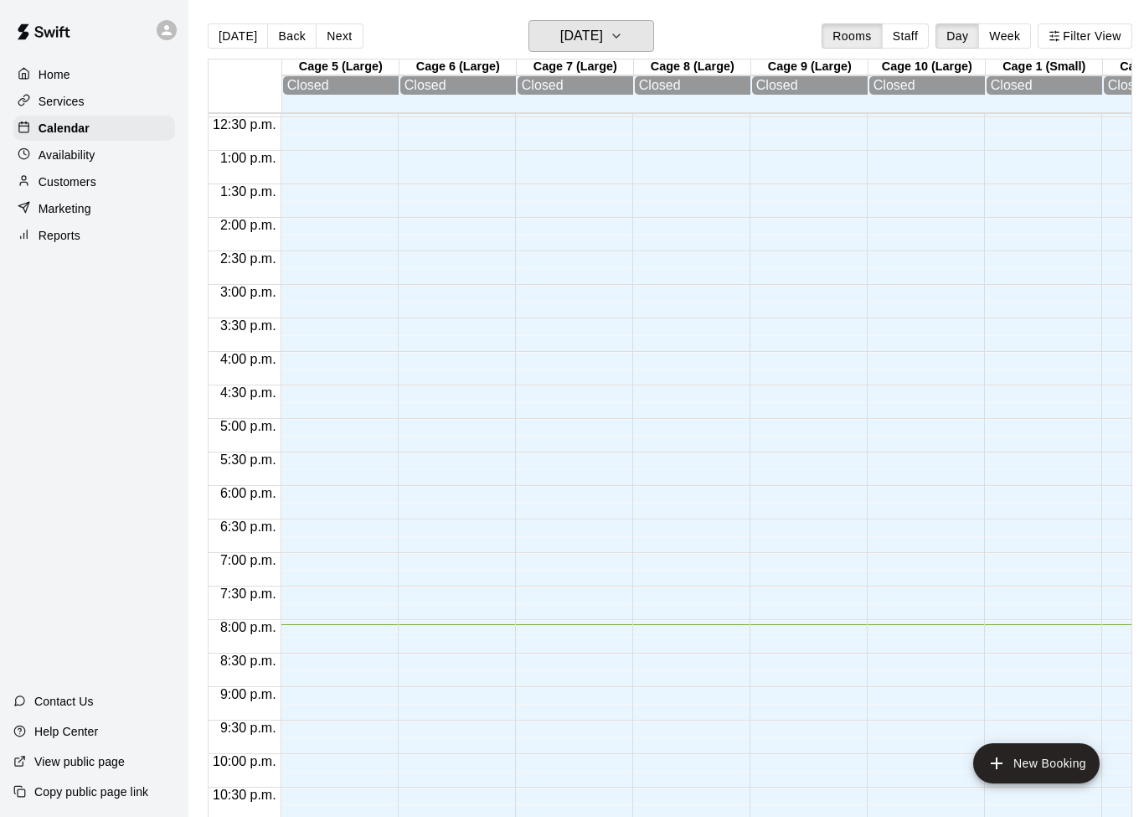
click at [623, 42] on icon "button" at bounding box center [616, 36] width 13 height 20
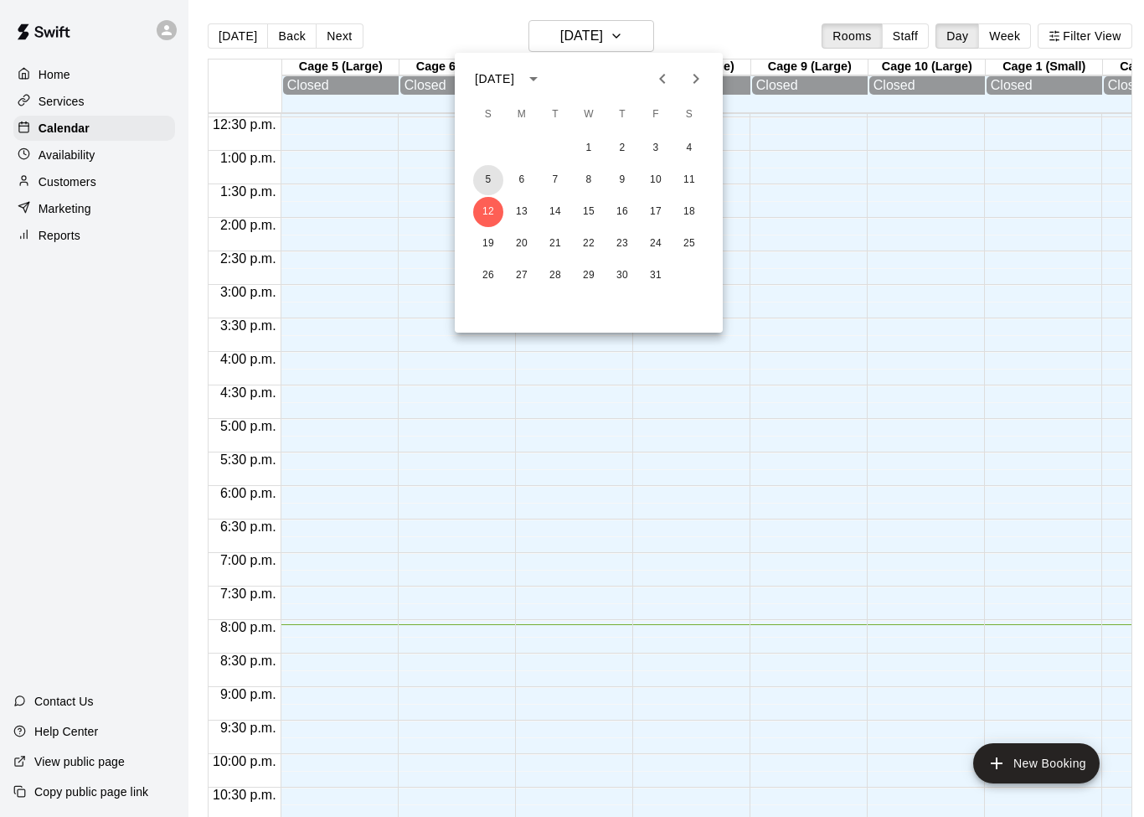
click at [493, 182] on button "5" at bounding box center [488, 180] width 30 height 30
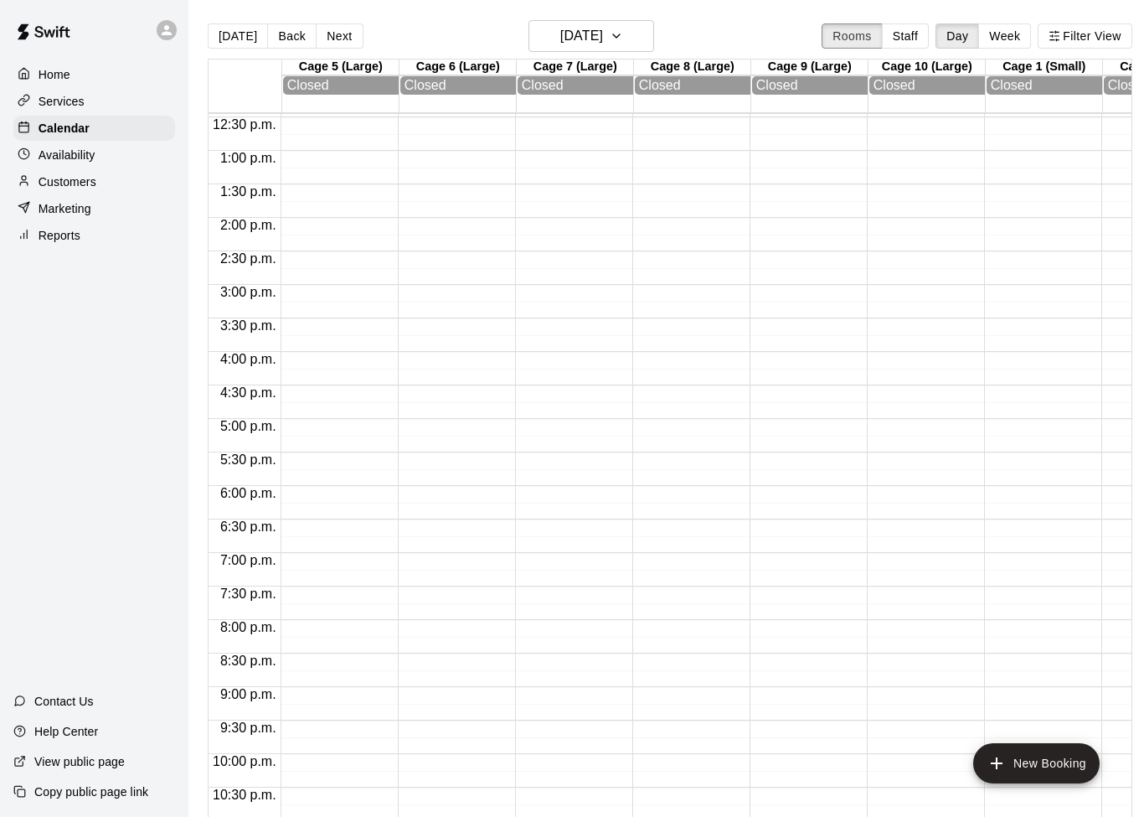
click at [857, 34] on button "Rooms" at bounding box center [852, 35] width 60 height 25
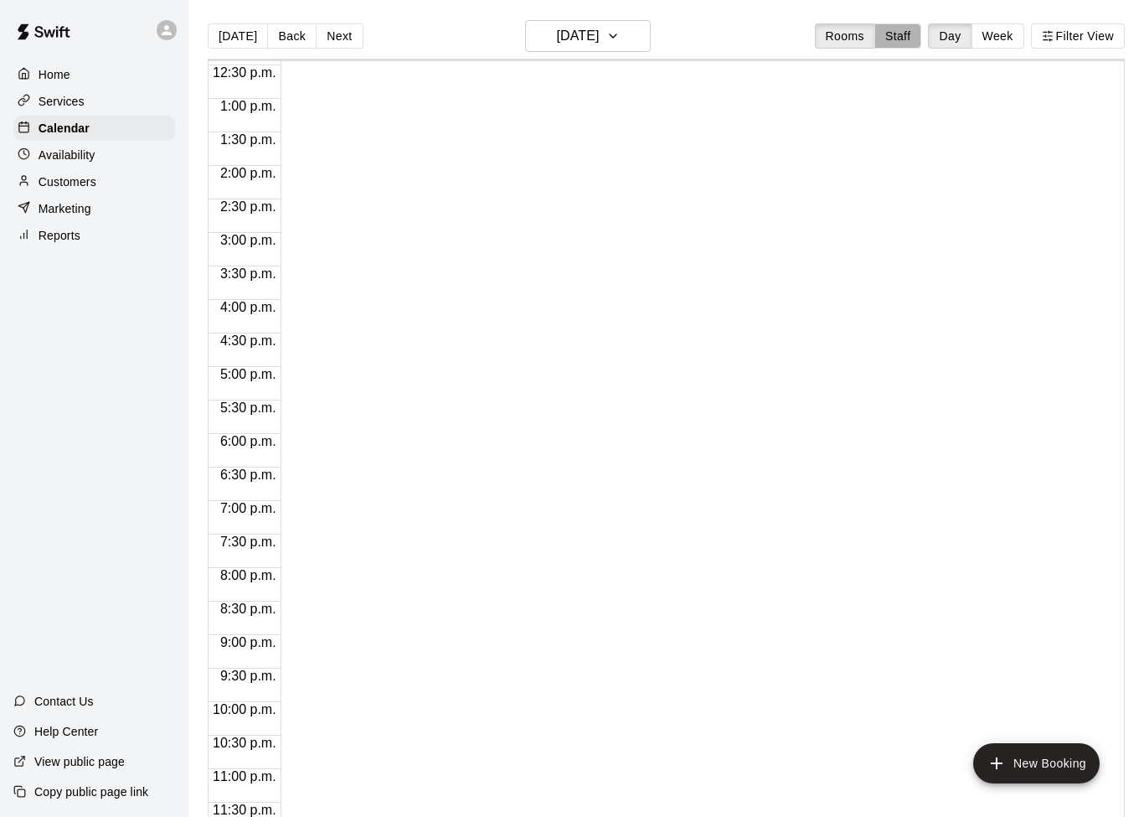
click at [857, 36] on button "Staff" at bounding box center [899, 35] width 48 height 25
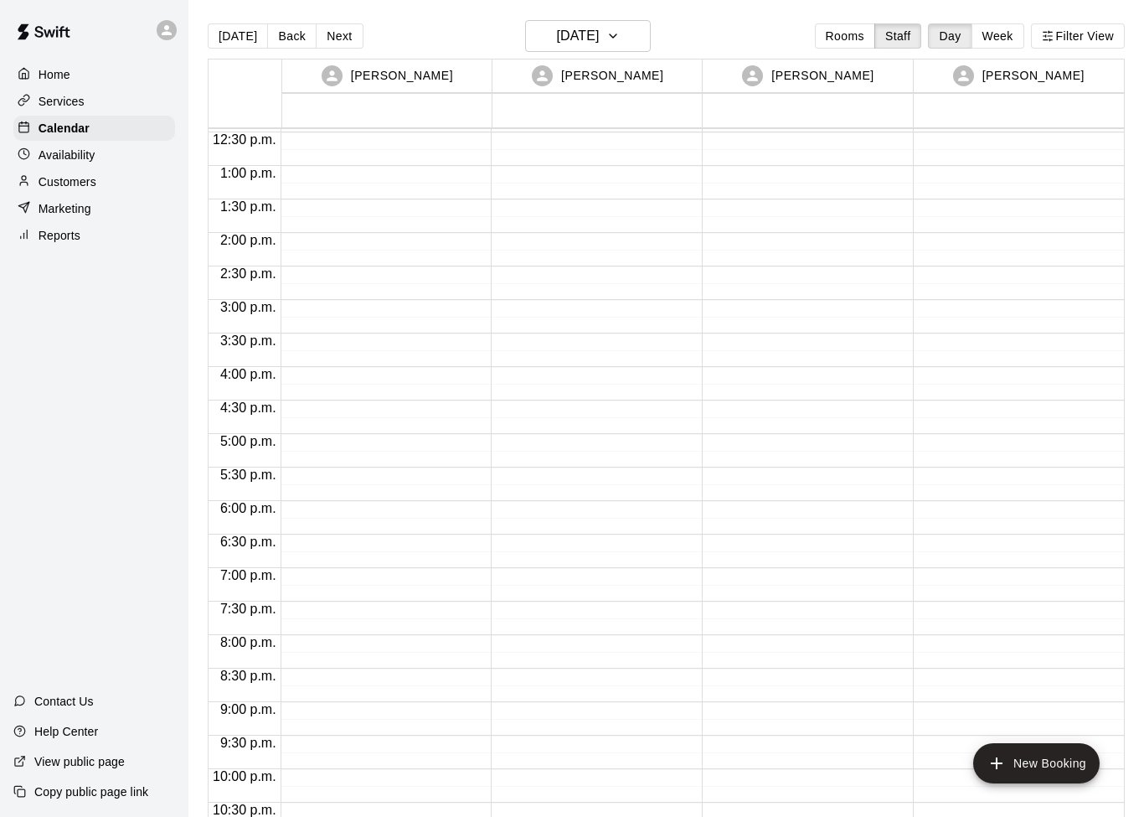
click at [857, 47] on button "Week" at bounding box center [998, 35] width 53 height 25
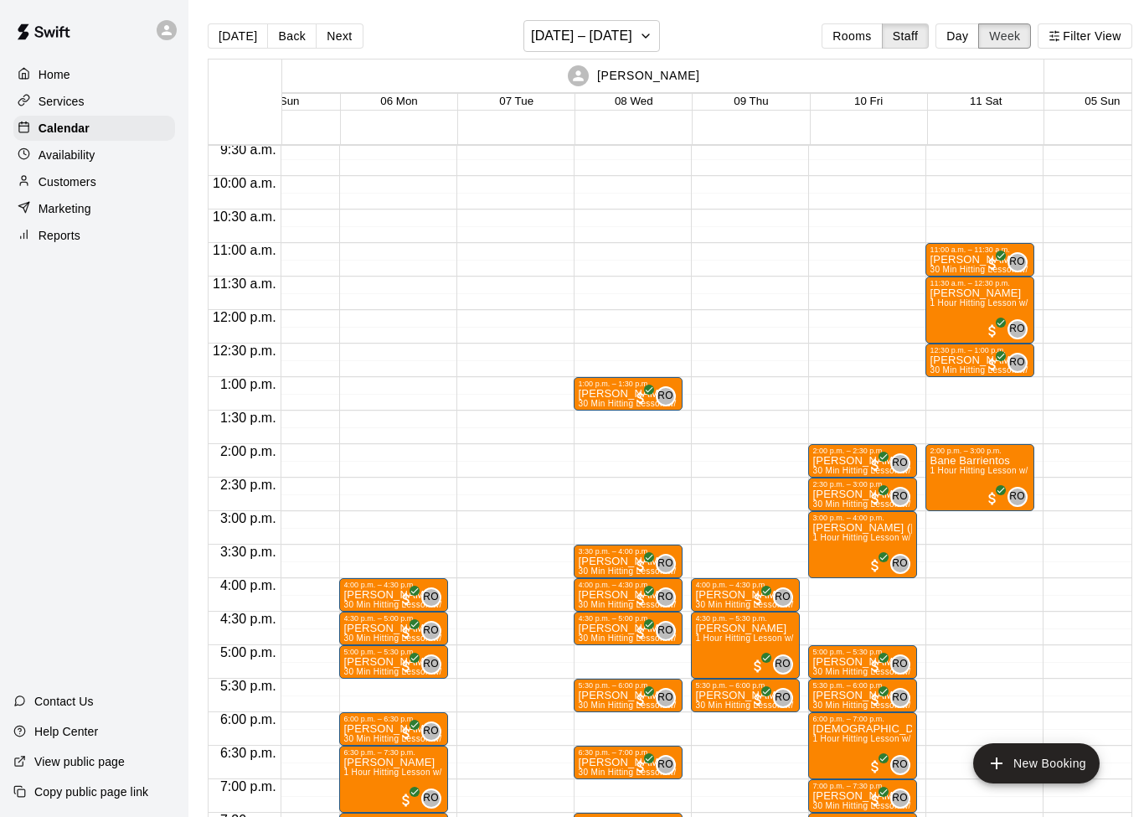
scroll to position [0, 60]
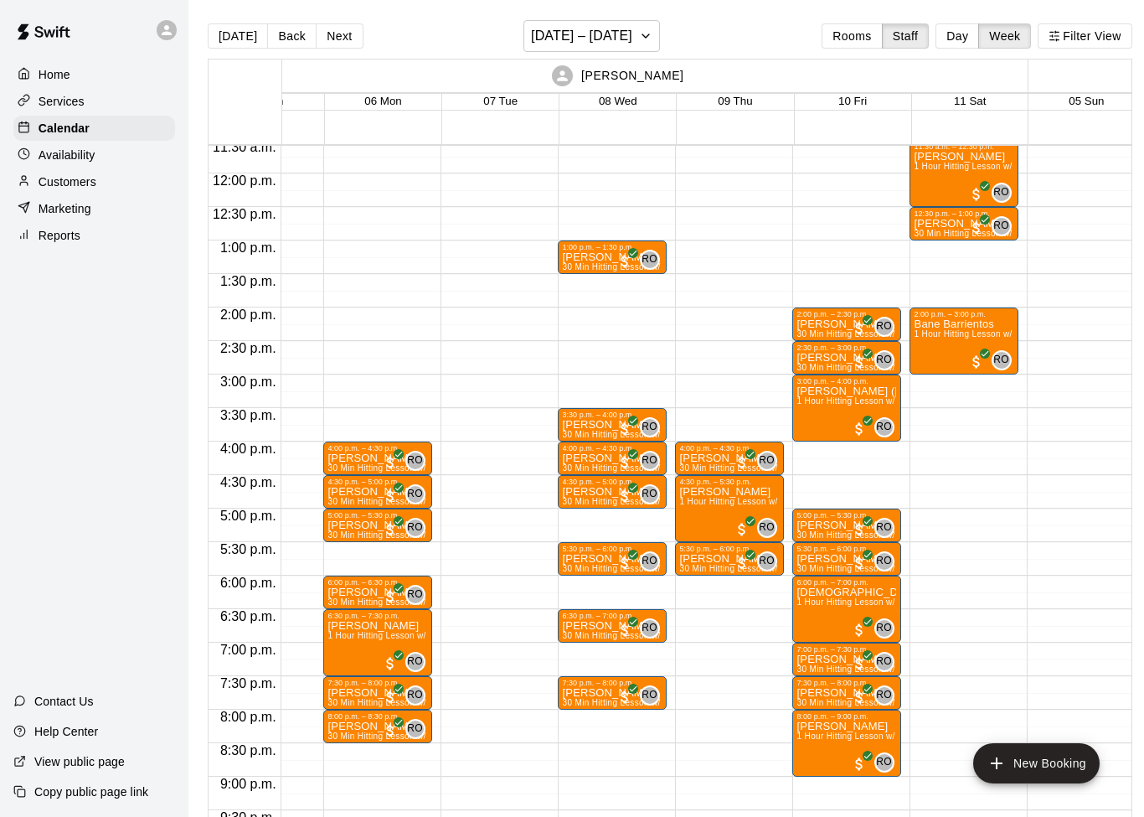
click at [95, 187] on p "Customers" at bounding box center [68, 181] width 58 height 17
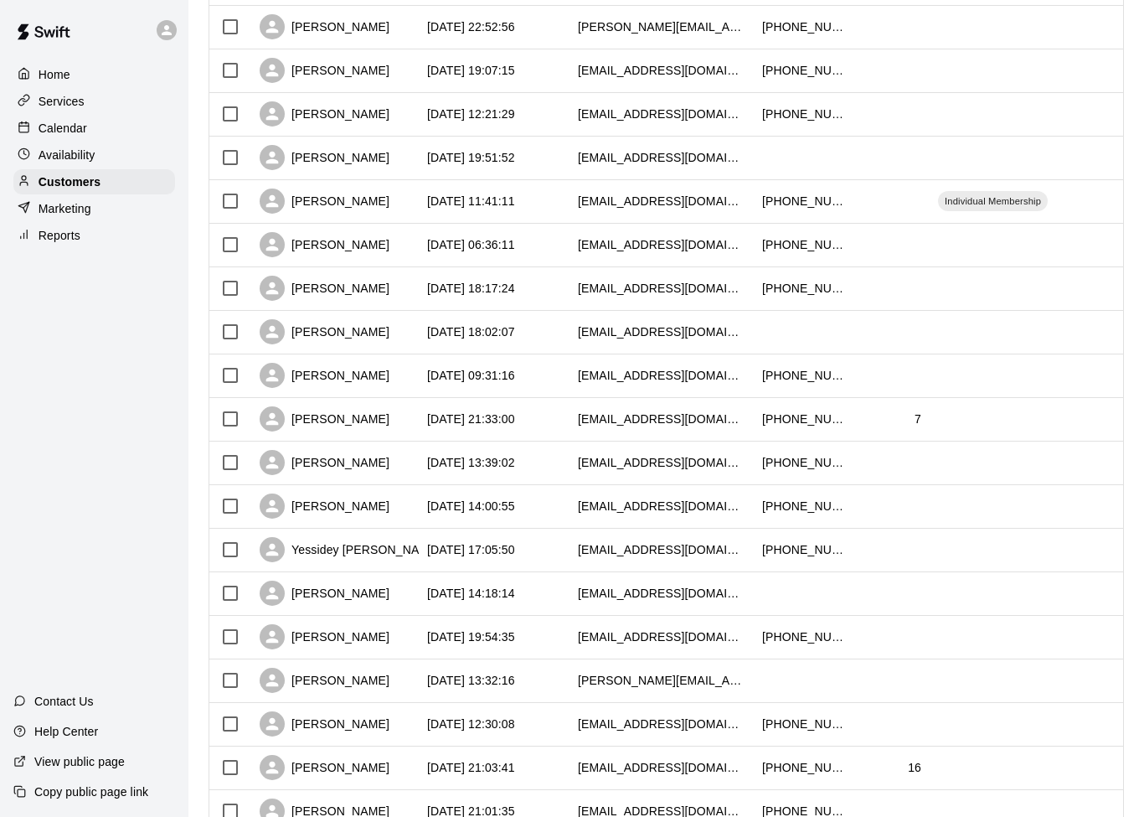
scroll to position [432, 0]
